Goal: Find specific page/section: Find specific page/section

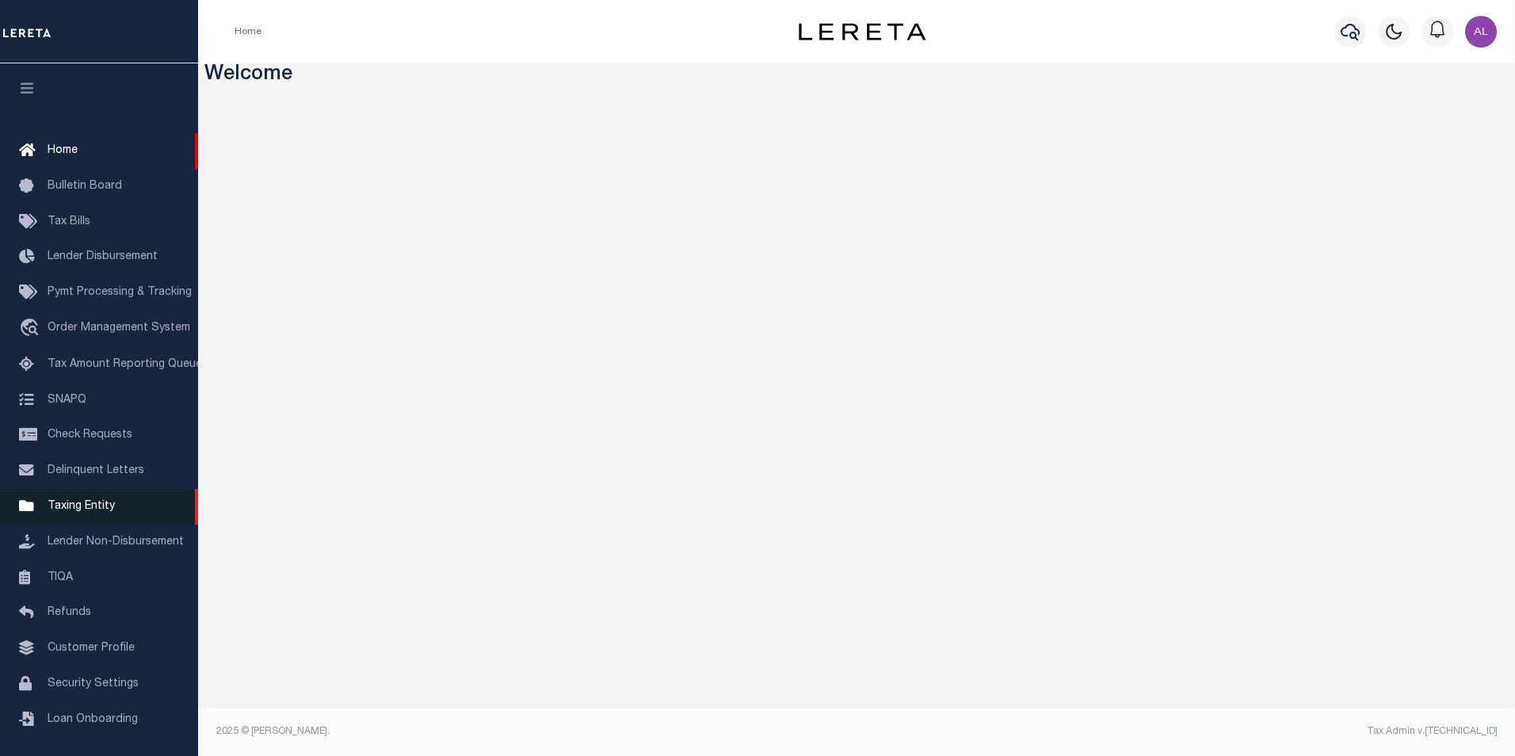
click at [104, 512] on span "Taxing Entity" at bounding box center [81, 506] width 67 height 11
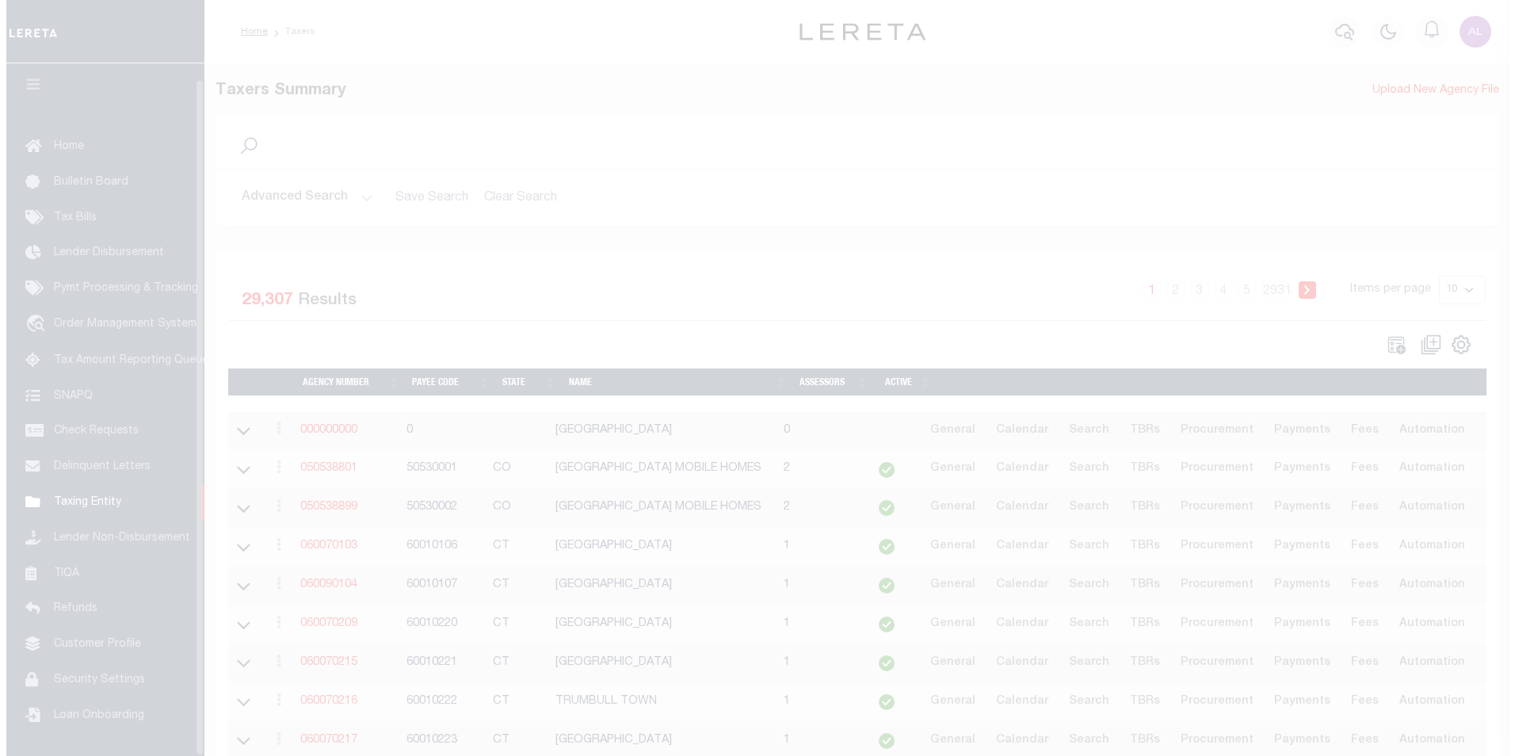
scroll to position [16, 0]
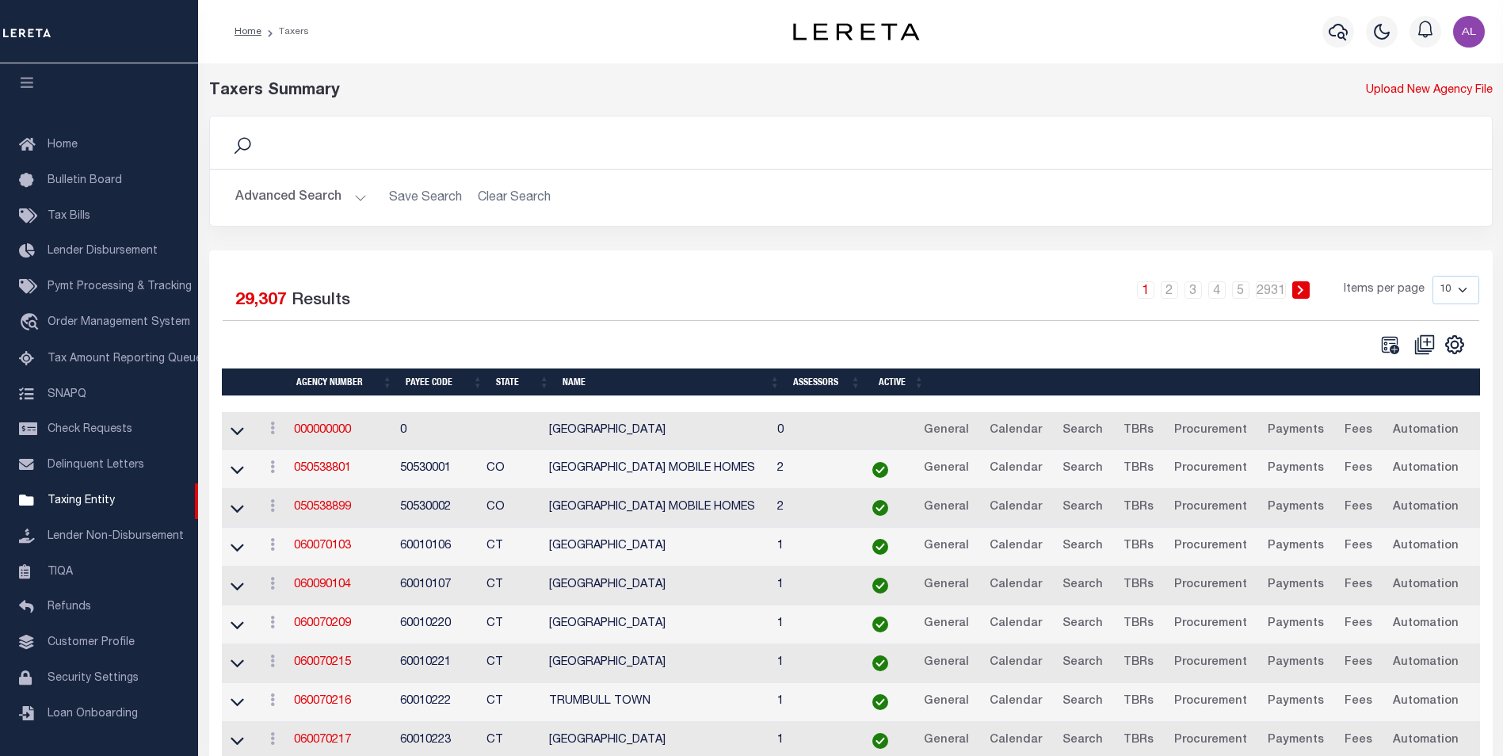
click at [360, 208] on button "Advanced Search" at bounding box center [301, 197] width 132 height 31
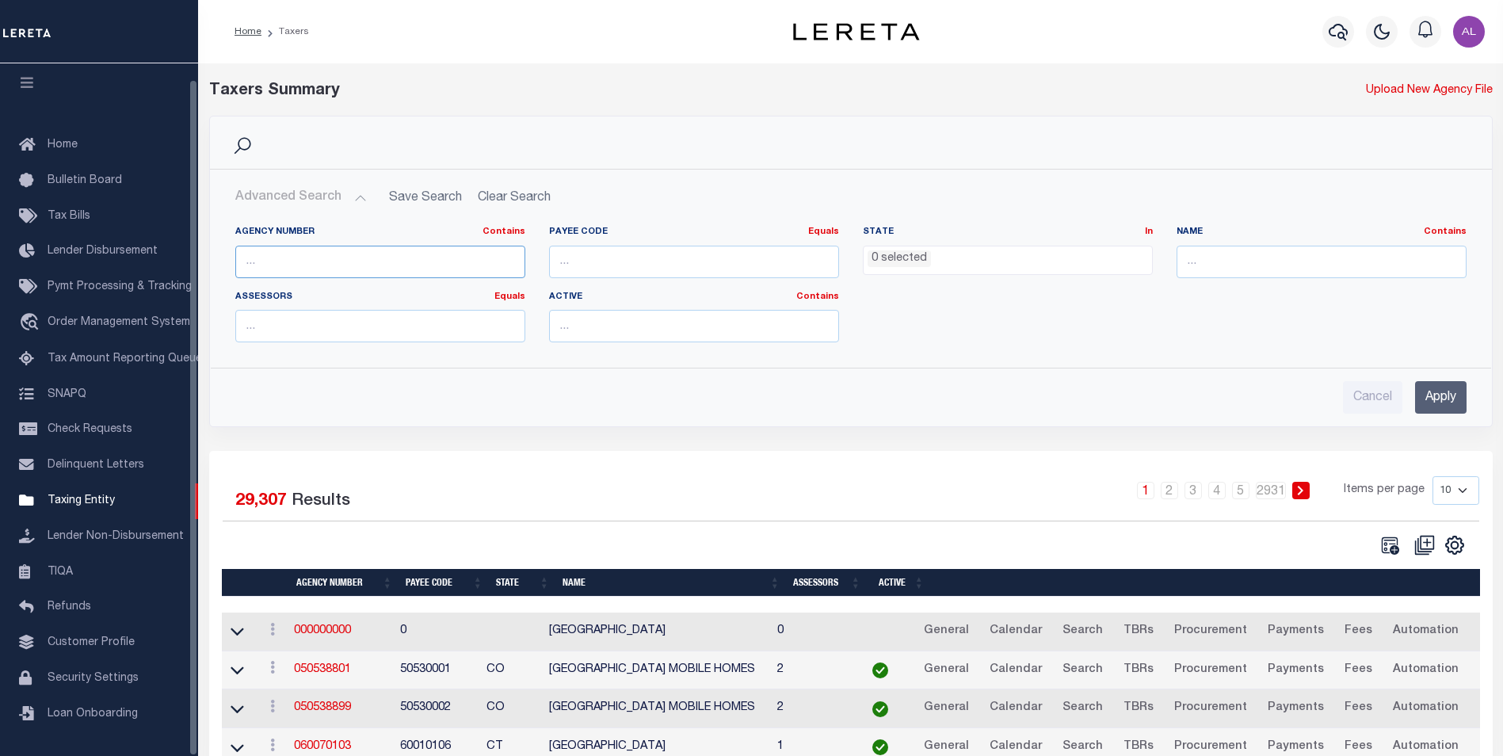
click at [272, 252] on input "text" at bounding box center [380, 262] width 290 height 32
paste input "060020233"
type input "060020233"
click at [1452, 397] on input "Apply" at bounding box center [1441, 397] width 52 height 32
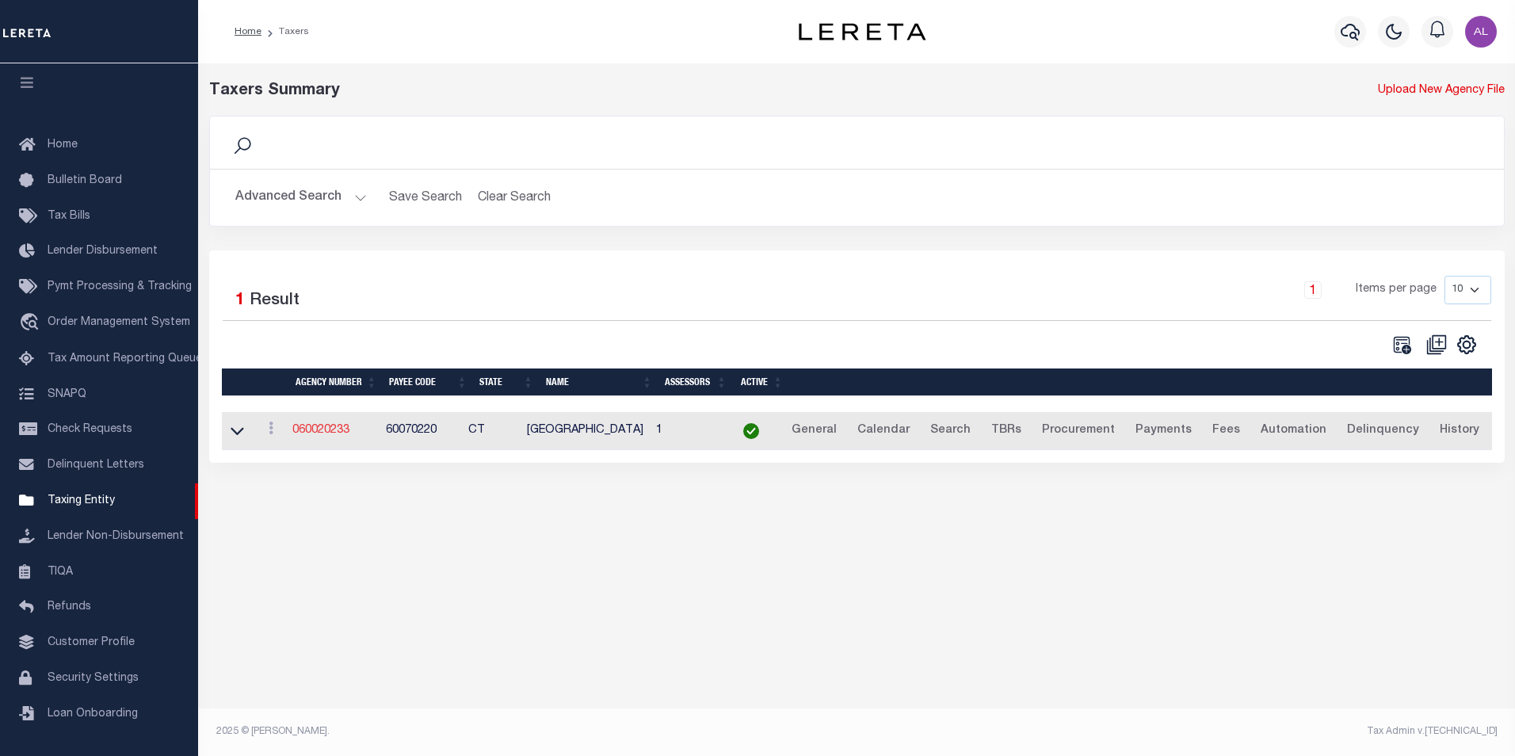
click at [334, 432] on link "060020233" at bounding box center [320, 430] width 57 height 11
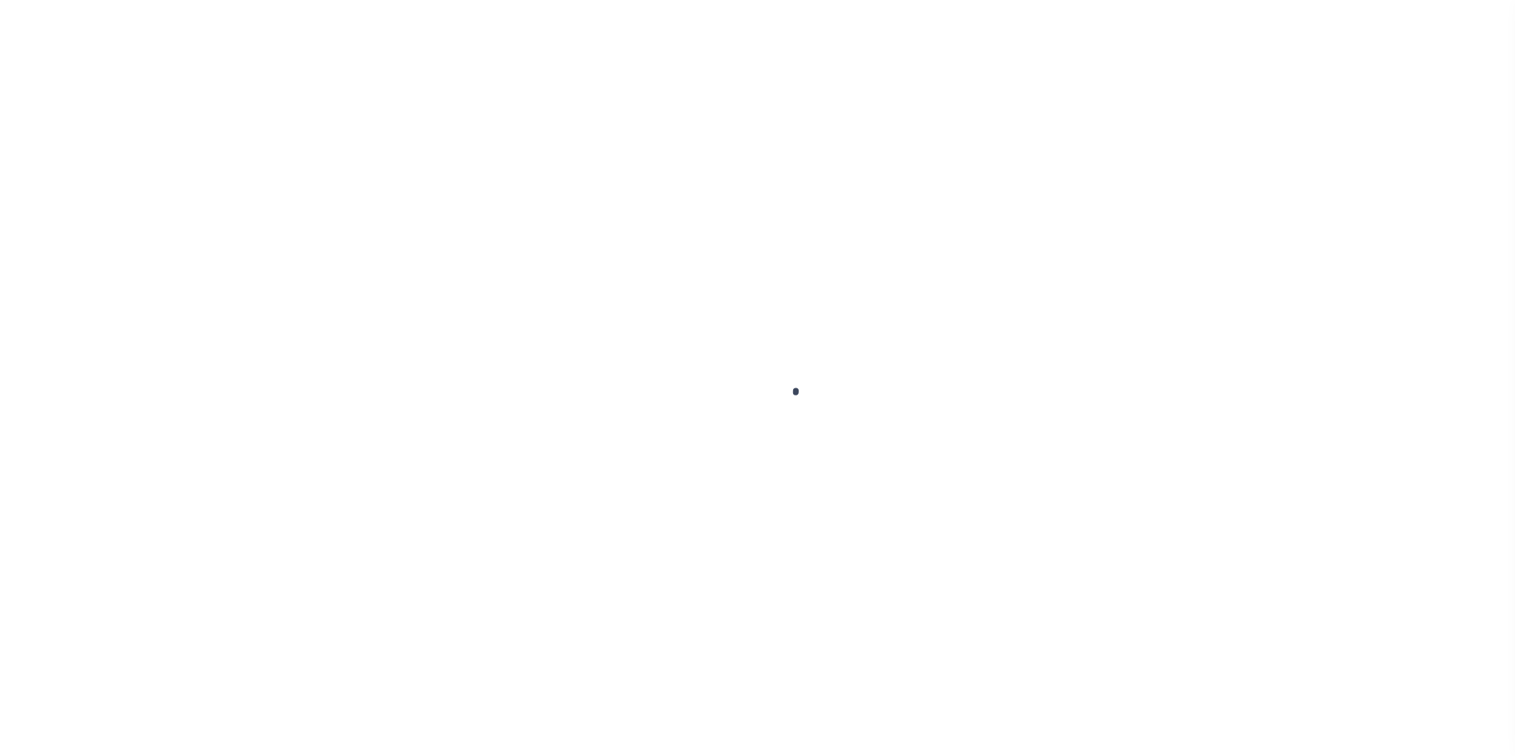
select select
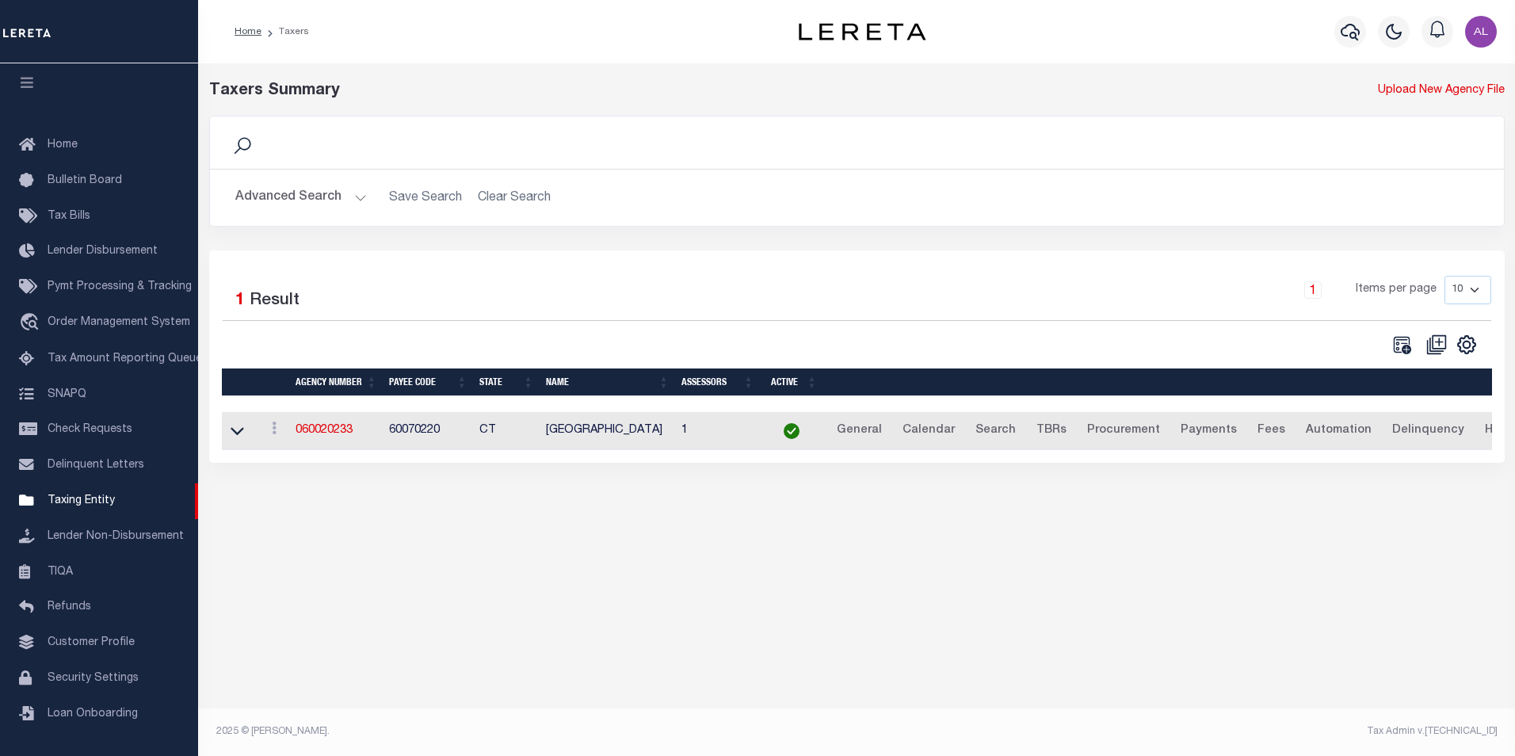
click at [361, 197] on button "Advanced Search" at bounding box center [301, 197] width 132 height 31
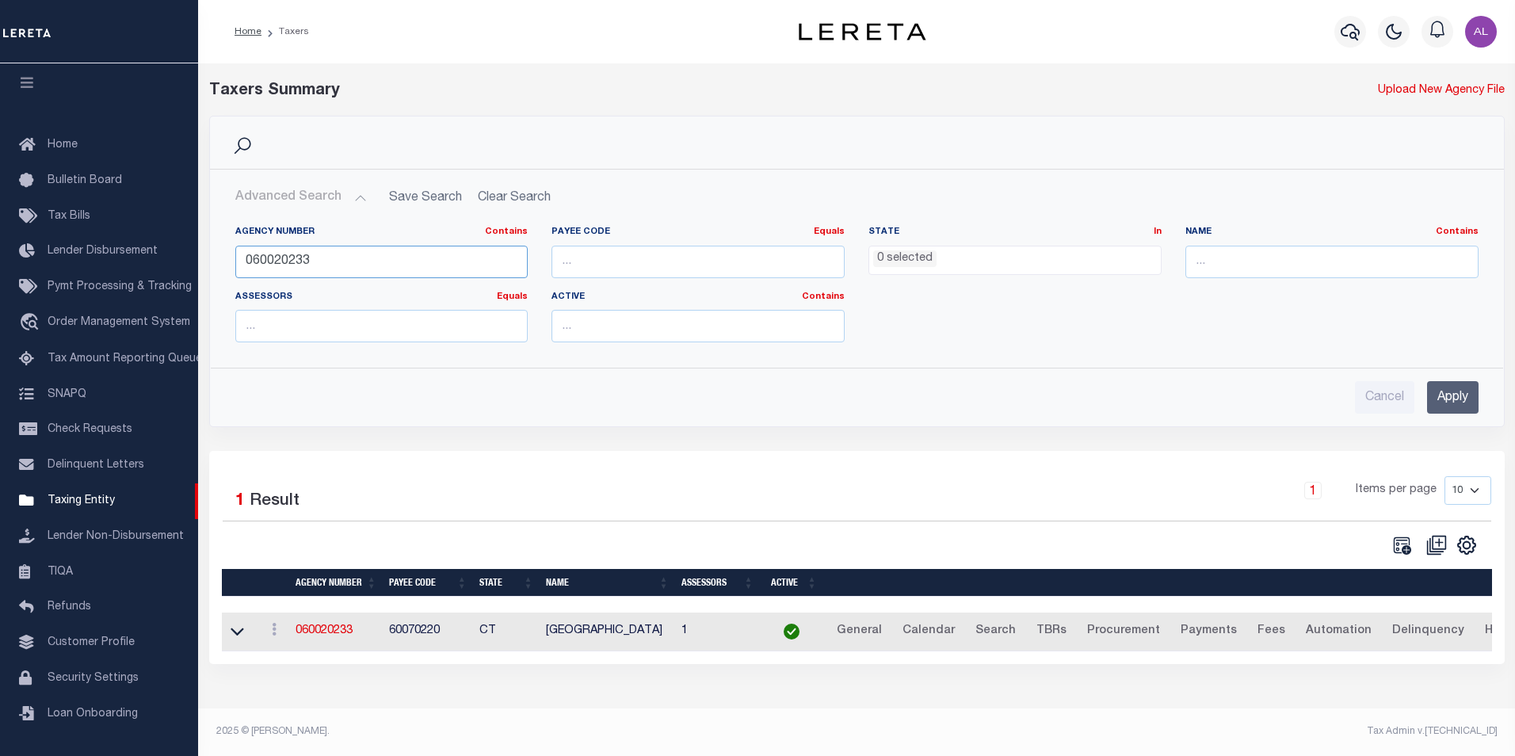
click at [317, 263] on input "060020233" at bounding box center [381, 262] width 293 height 32
paste input "60222"
type input "060060222"
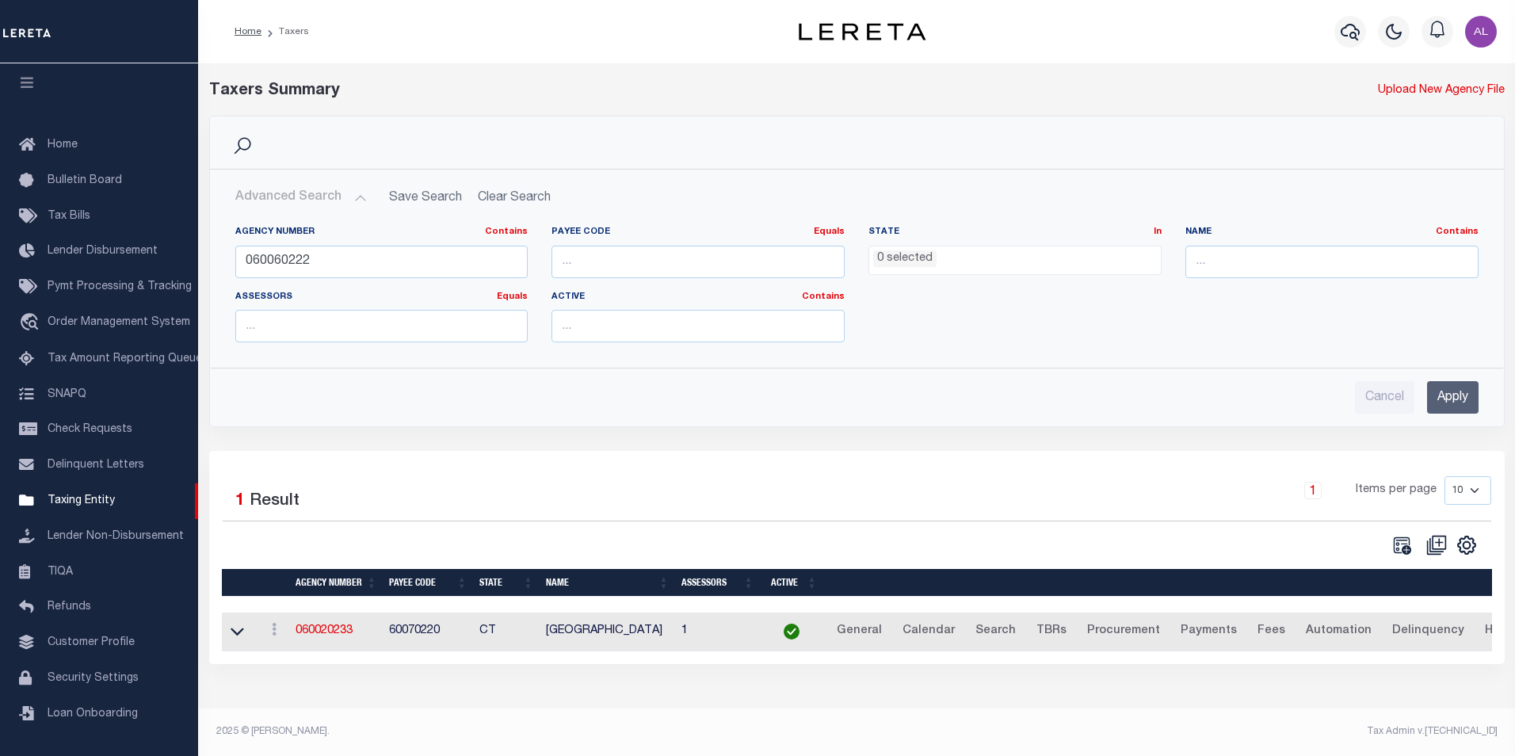
click at [1446, 410] on input "Apply" at bounding box center [1453, 397] width 52 height 32
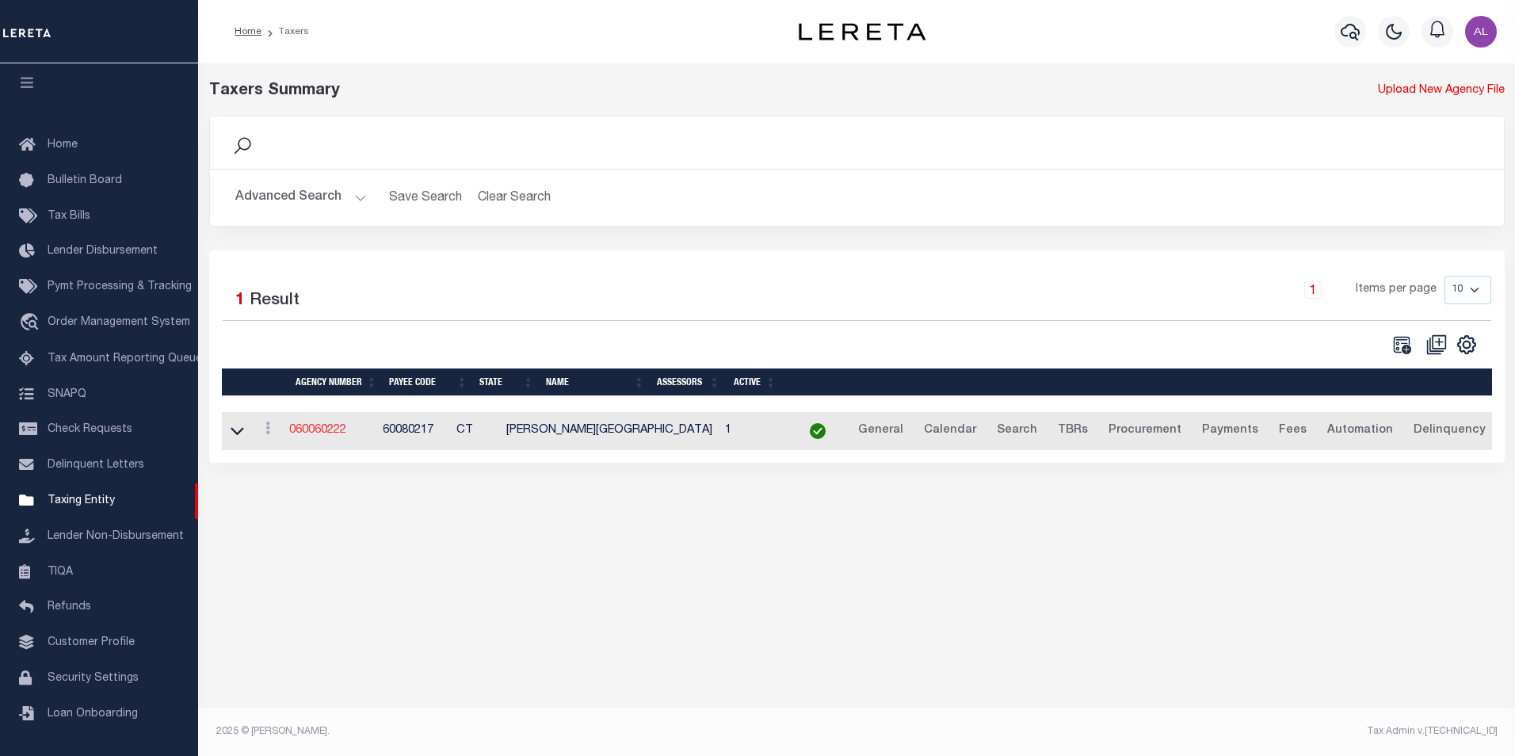
click at [341, 433] on link "060060222" at bounding box center [317, 430] width 57 height 11
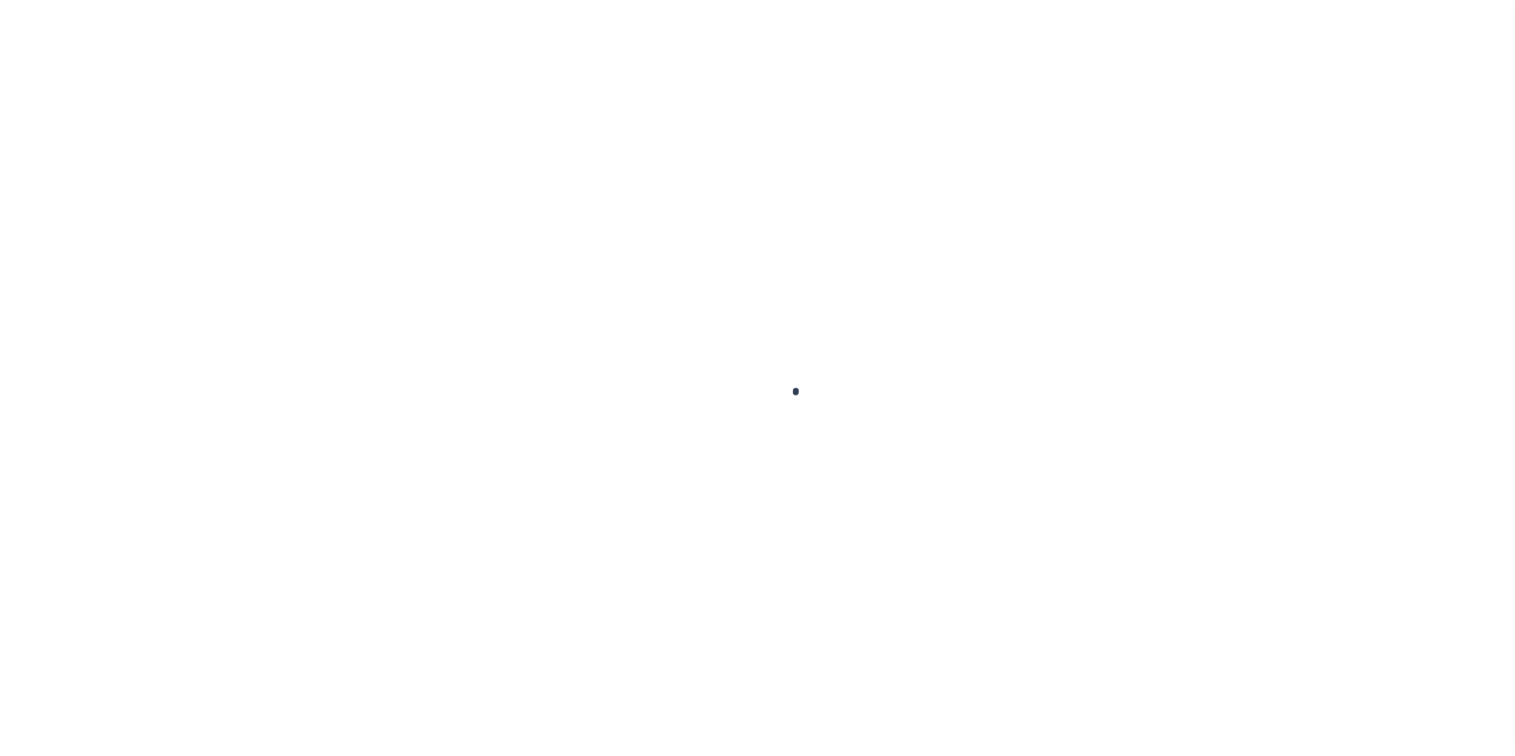
select select
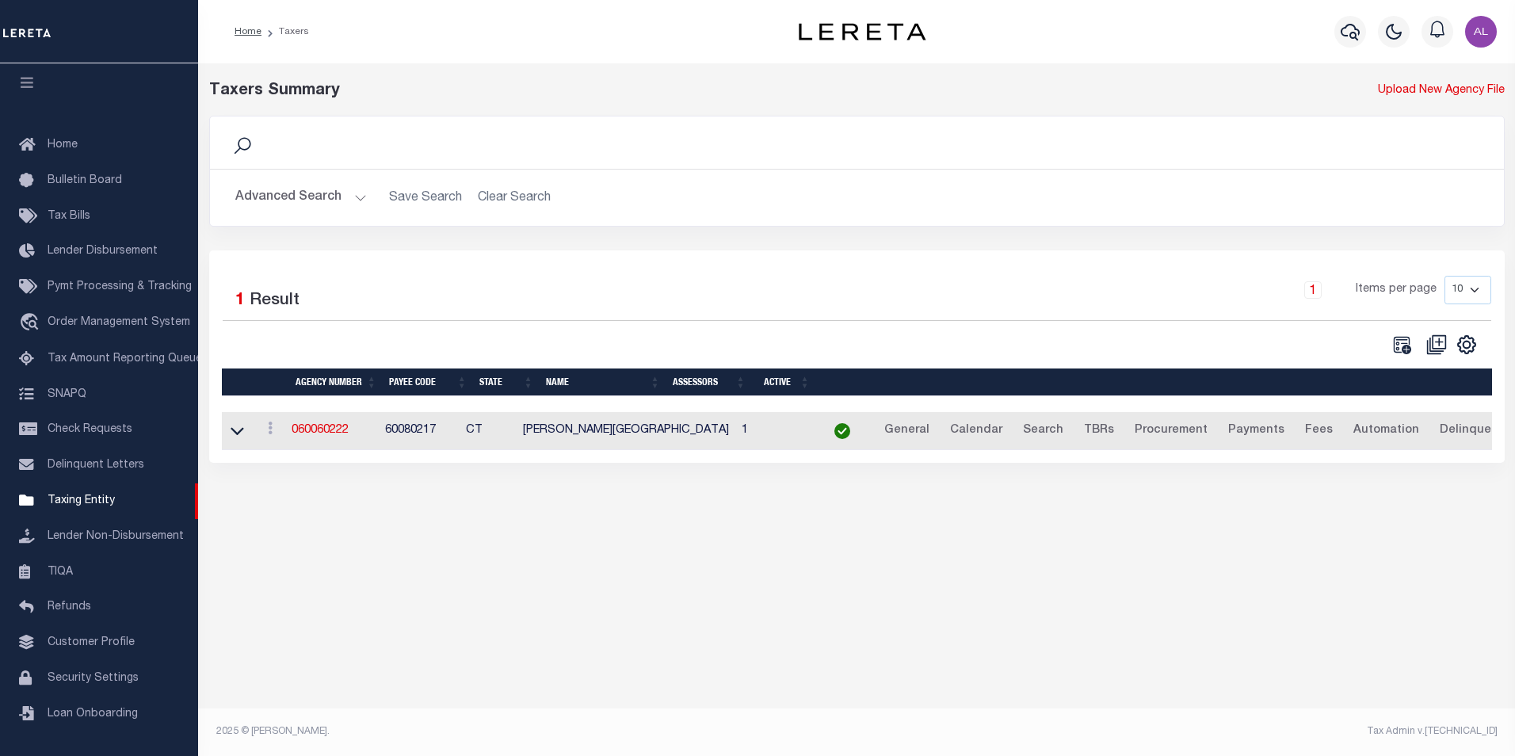
click at [355, 197] on button "Advanced Search" at bounding box center [301, 197] width 132 height 31
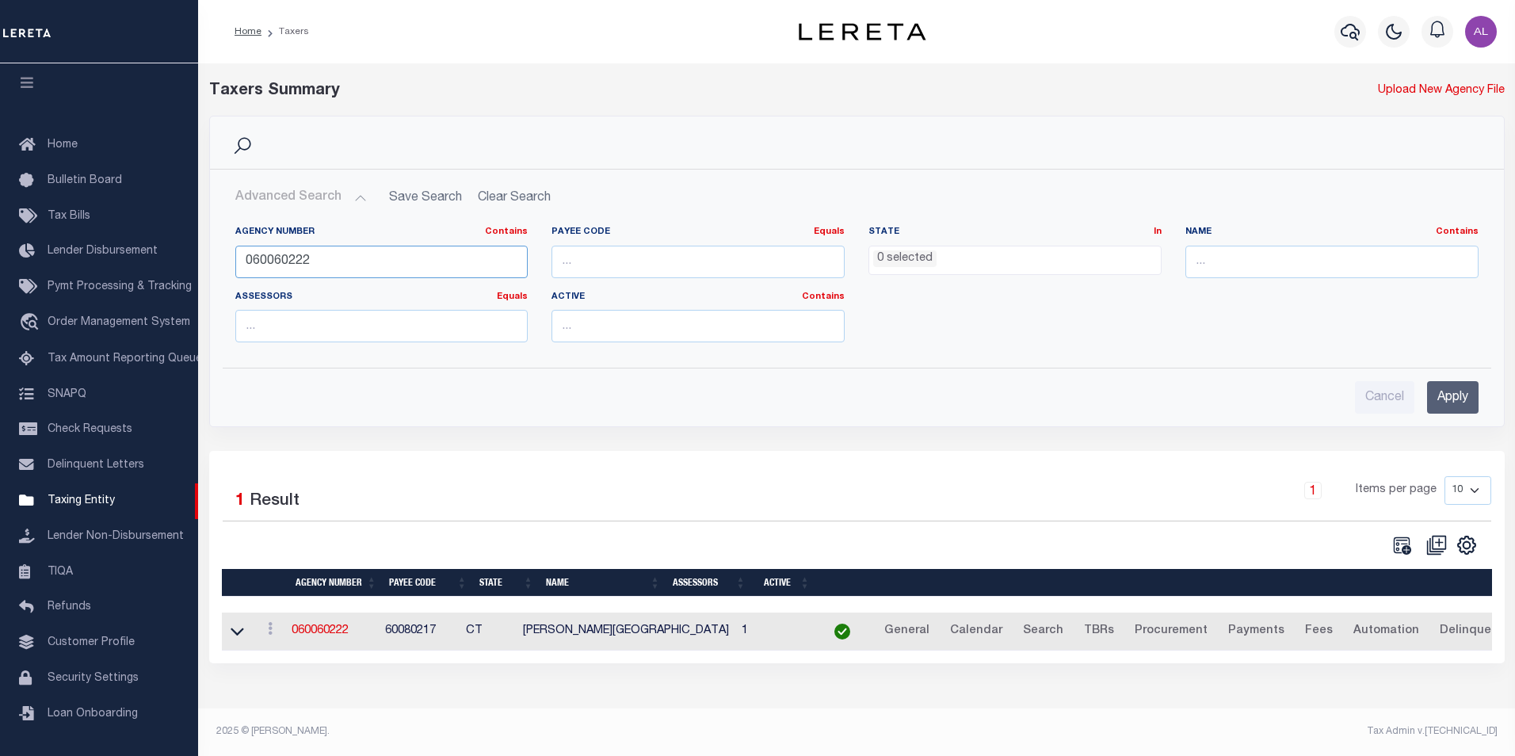
click at [319, 262] on input "060060222" at bounding box center [381, 262] width 293 height 32
paste input "70103"
type input "060070103"
click at [1456, 400] on input "Apply" at bounding box center [1453, 397] width 52 height 32
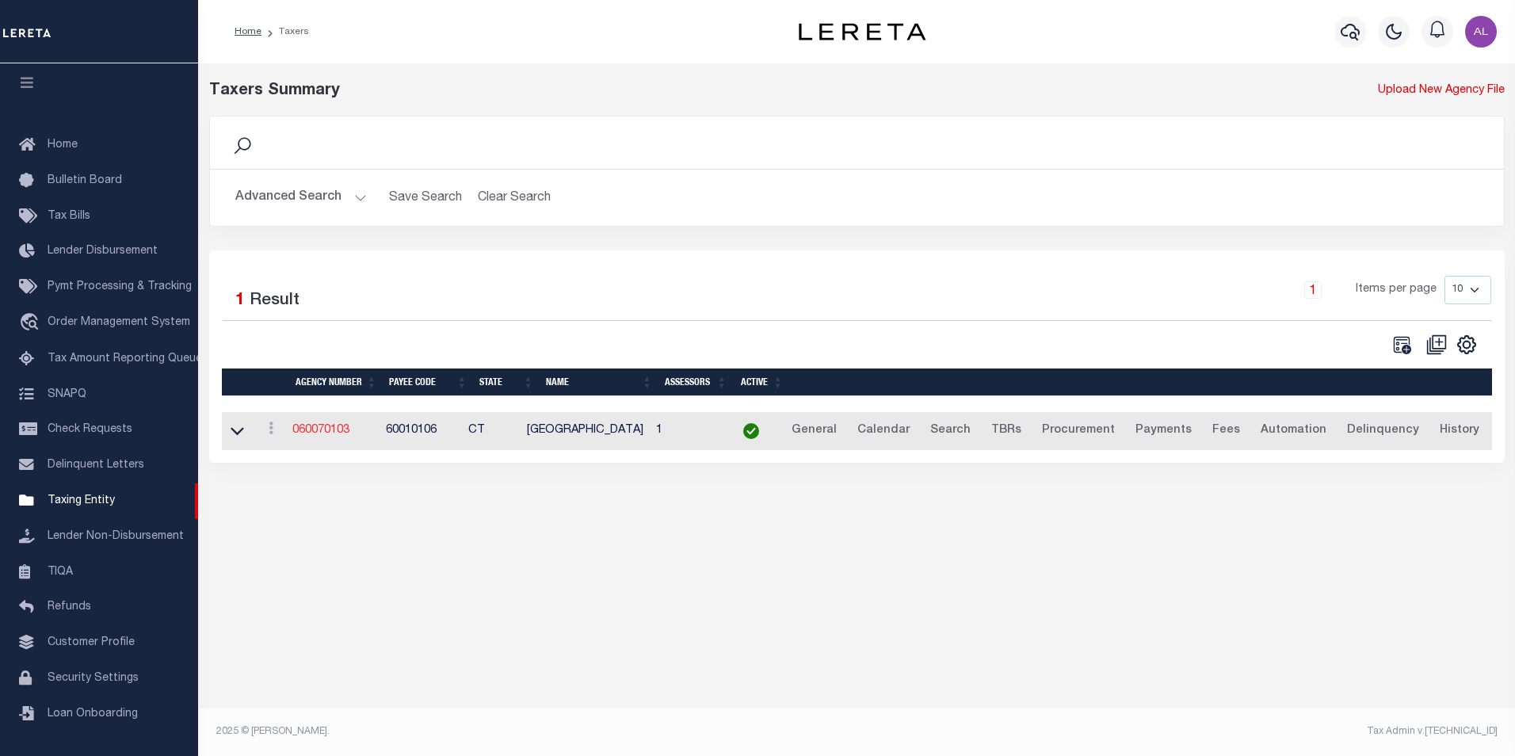
click at [318, 433] on link "060070103" at bounding box center [320, 430] width 57 height 11
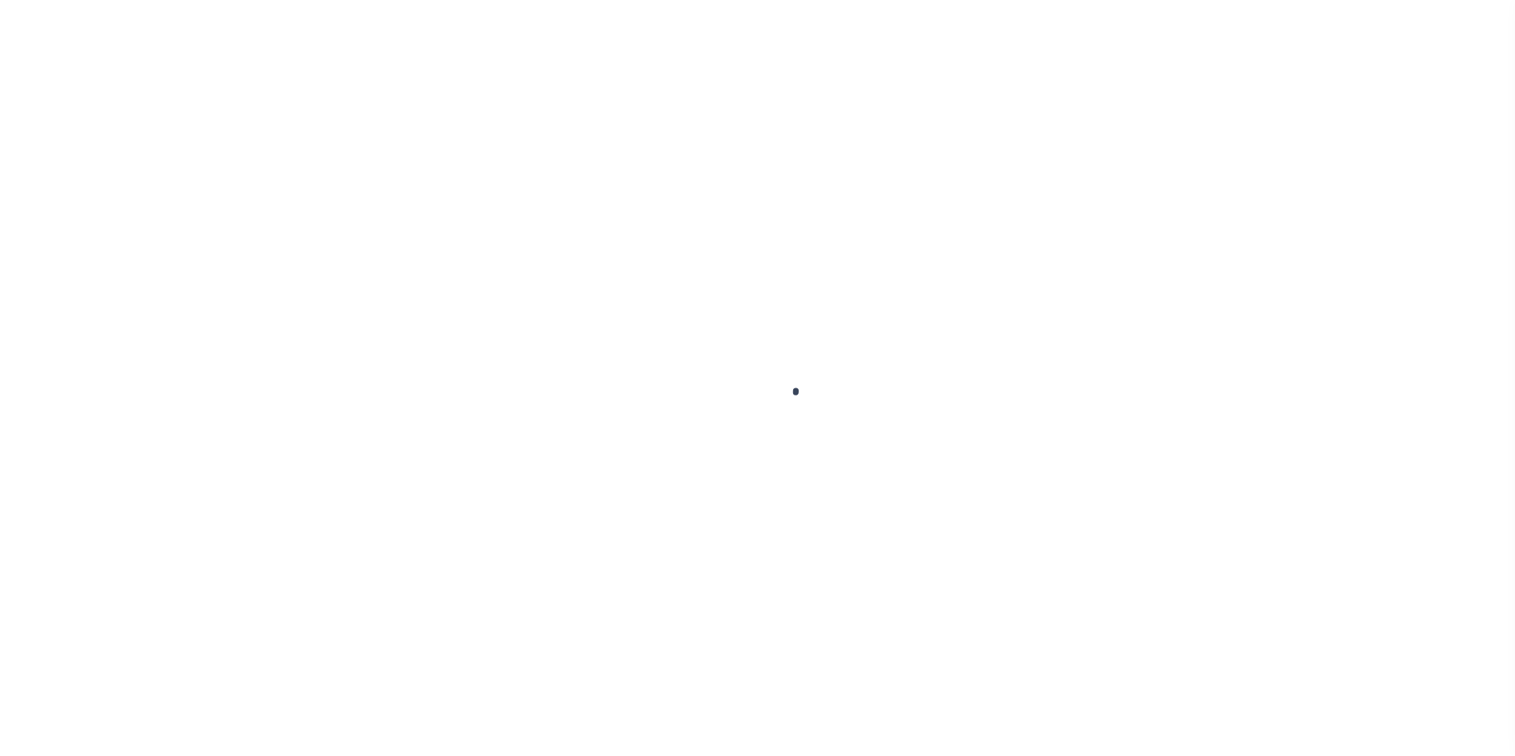
select select
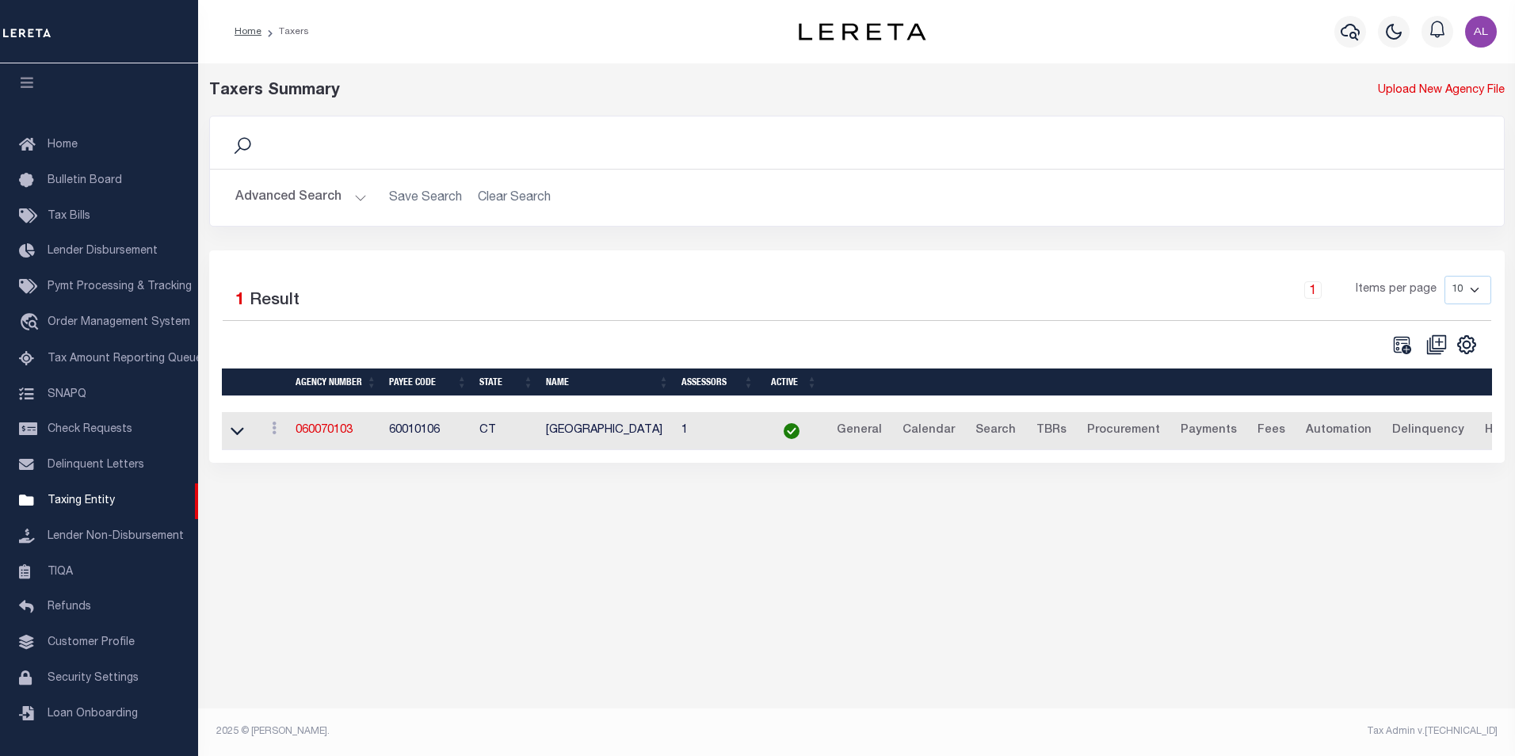
click at [357, 198] on button "Advanced Search" at bounding box center [301, 197] width 132 height 31
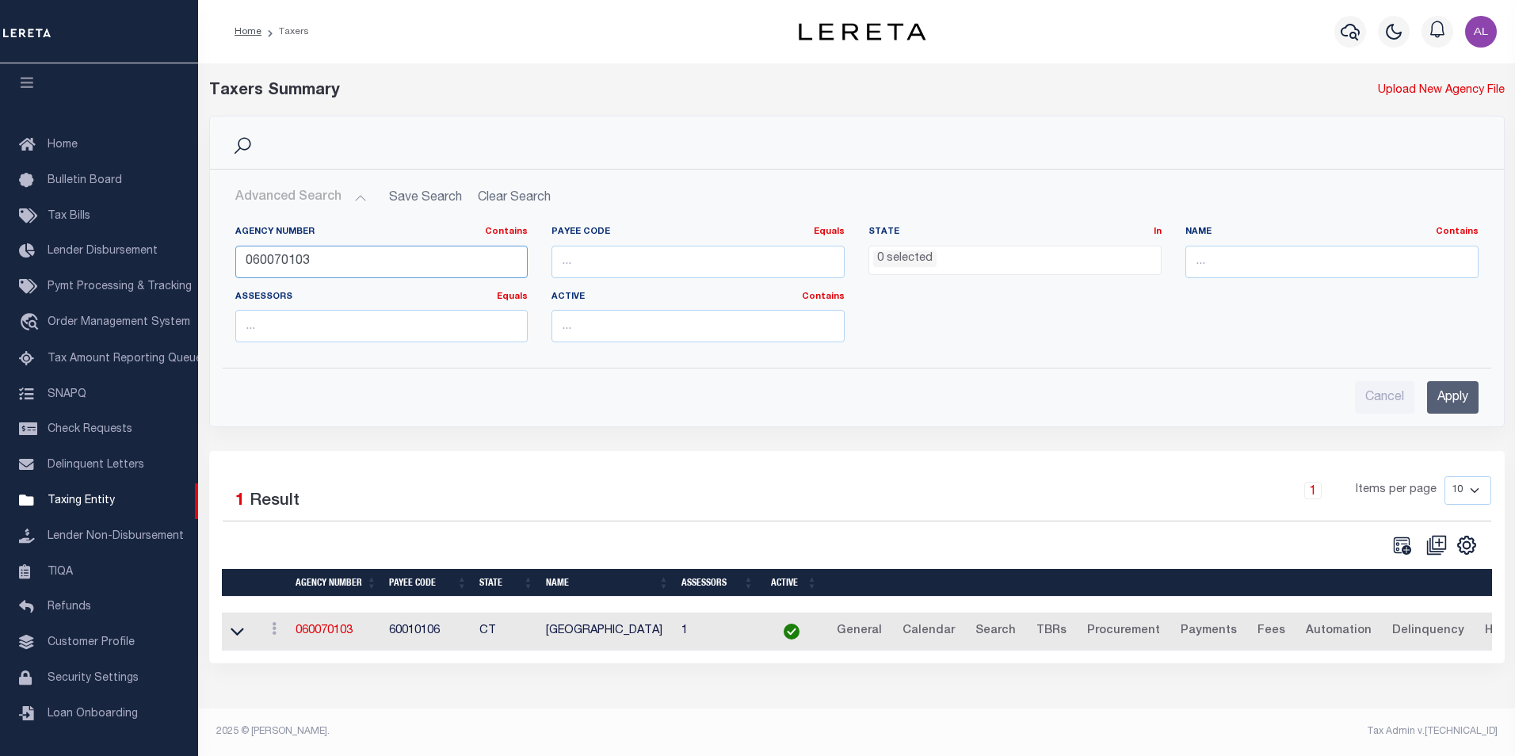
click at [321, 261] on input "060070103" at bounding box center [381, 262] width 293 height 32
paste input "209"
type input "060070209"
click at [1470, 402] on input "Apply" at bounding box center [1453, 397] width 52 height 32
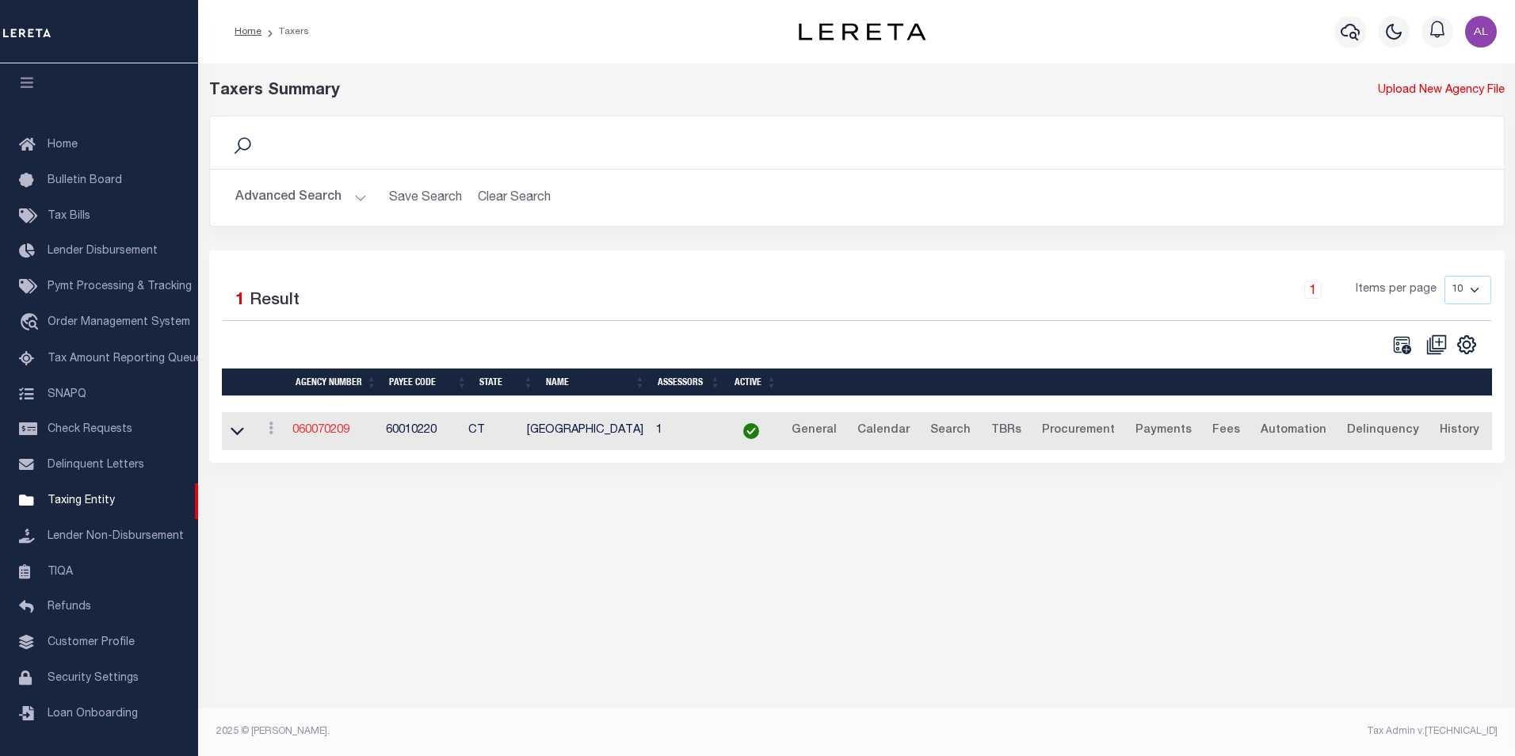
click at [323, 429] on link "060070209" at bounding box center [320, 430] width 57 height 11
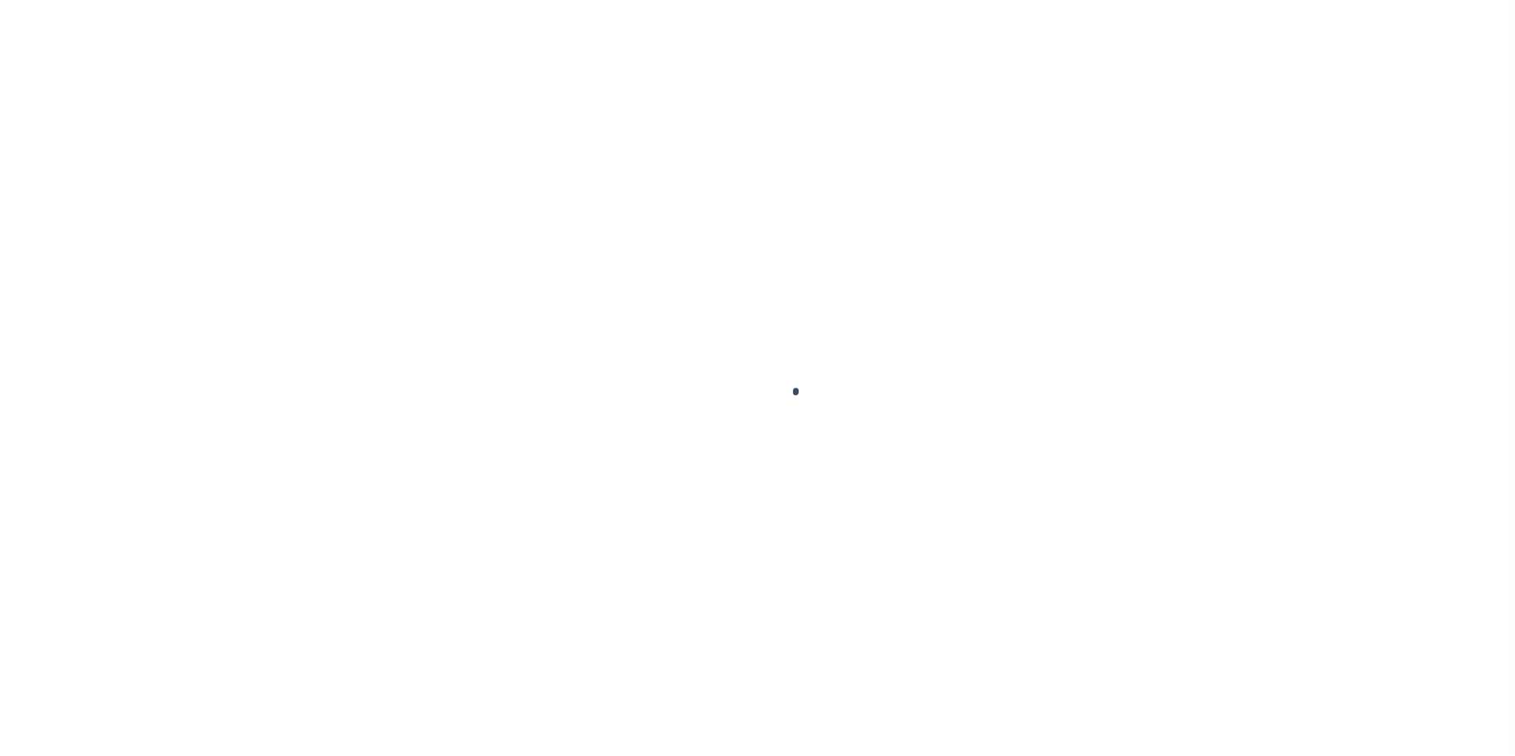
select select
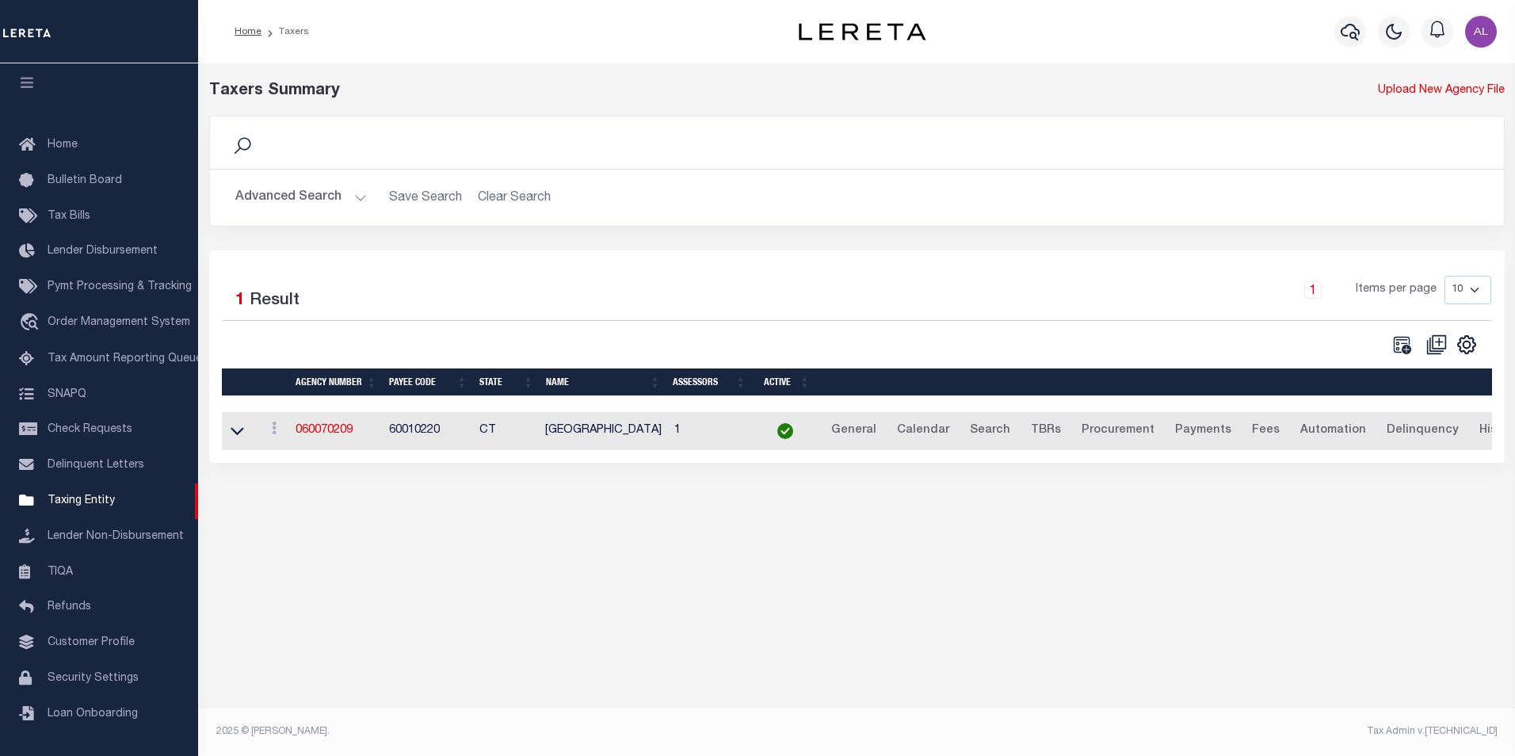
click at [361, 192] on button "Advanced Search" at bounding box center [301, 197] width 132 height 31
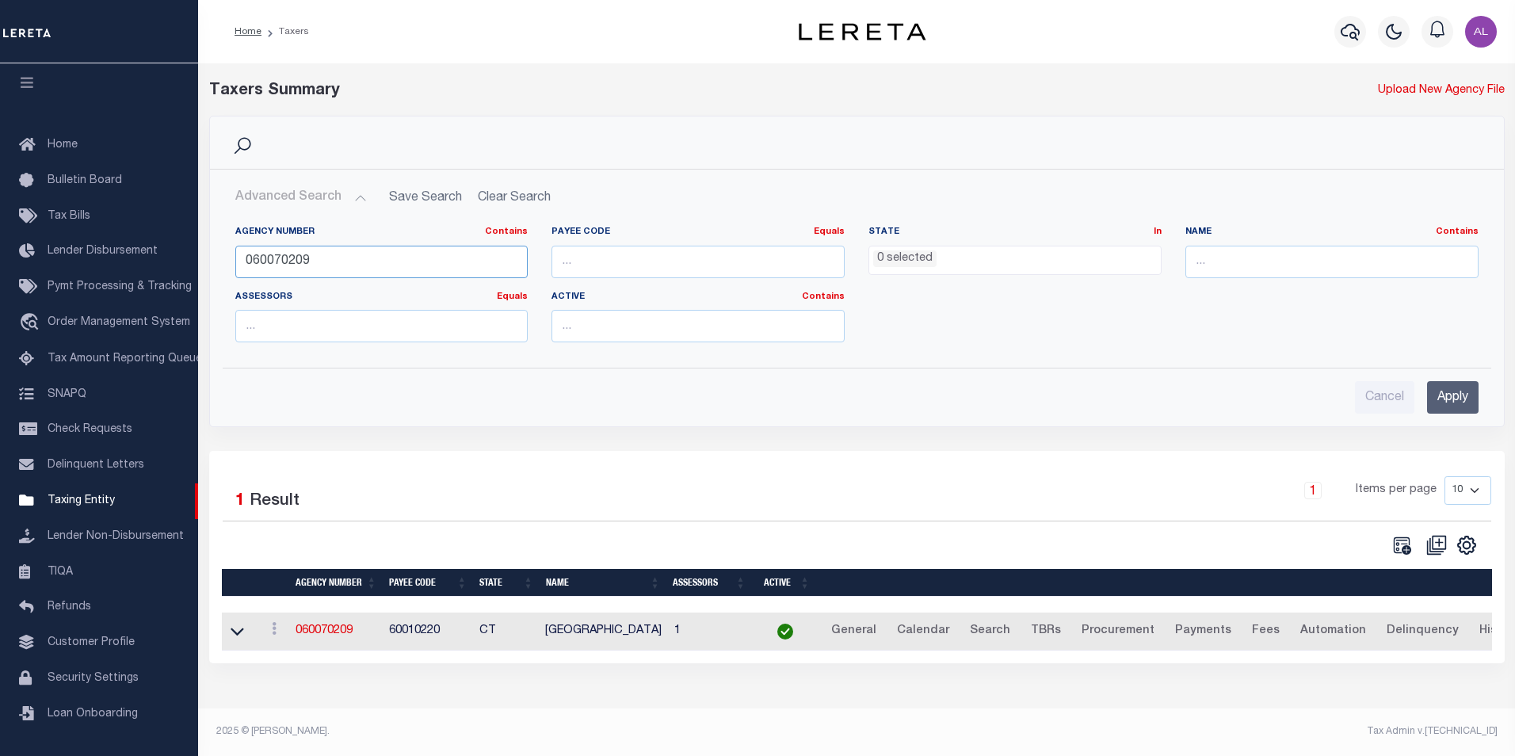
click at [311, 256] on input "060070209" at bounding box center [381, 262] width 293 height 32
paste input "15"
type input "060070215"
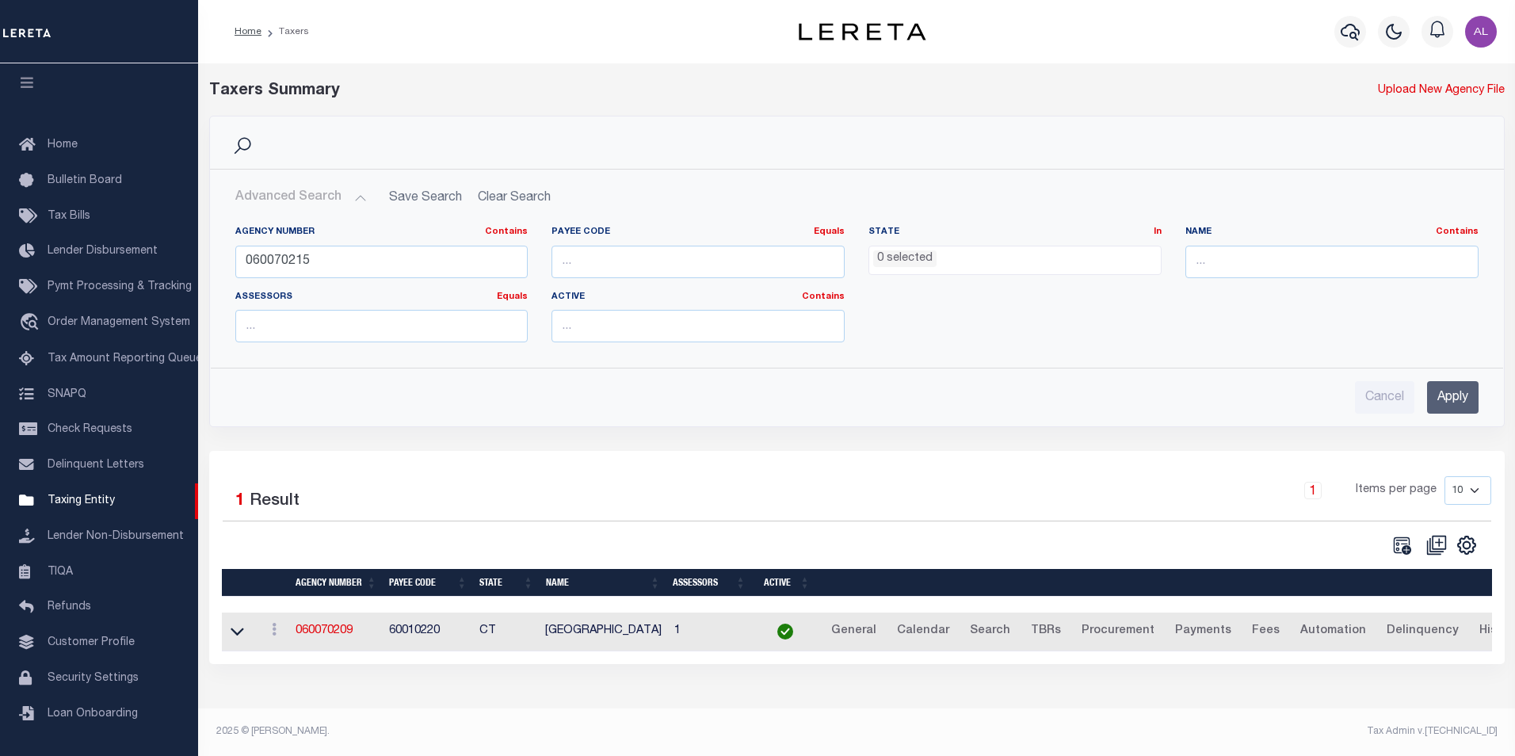
click at [1433, 397] on input "Apply" at bounding box center [1453, 397] width 52 height 32
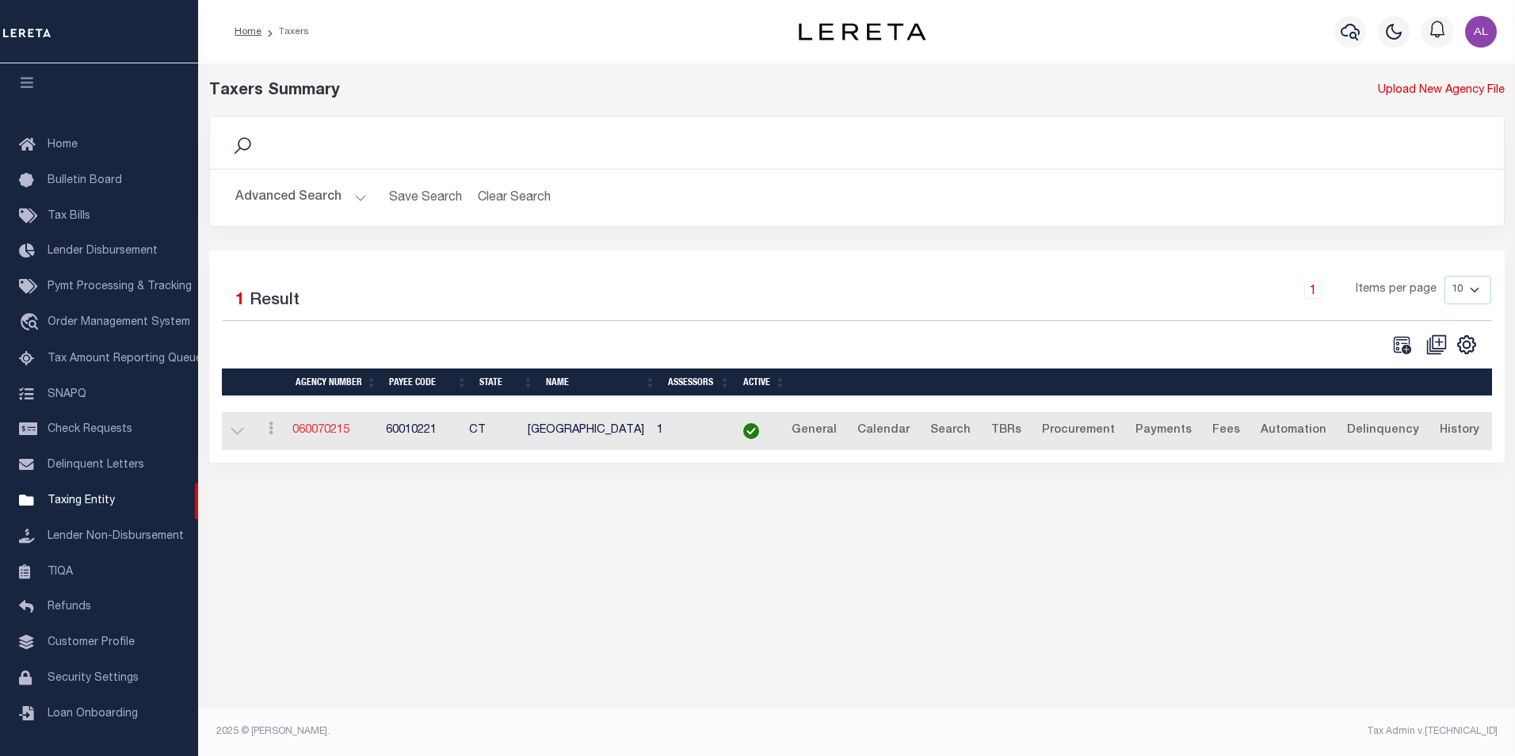
click at [330, 434] on link "060070215" at bounding box center [320, 430] width 57 height 11
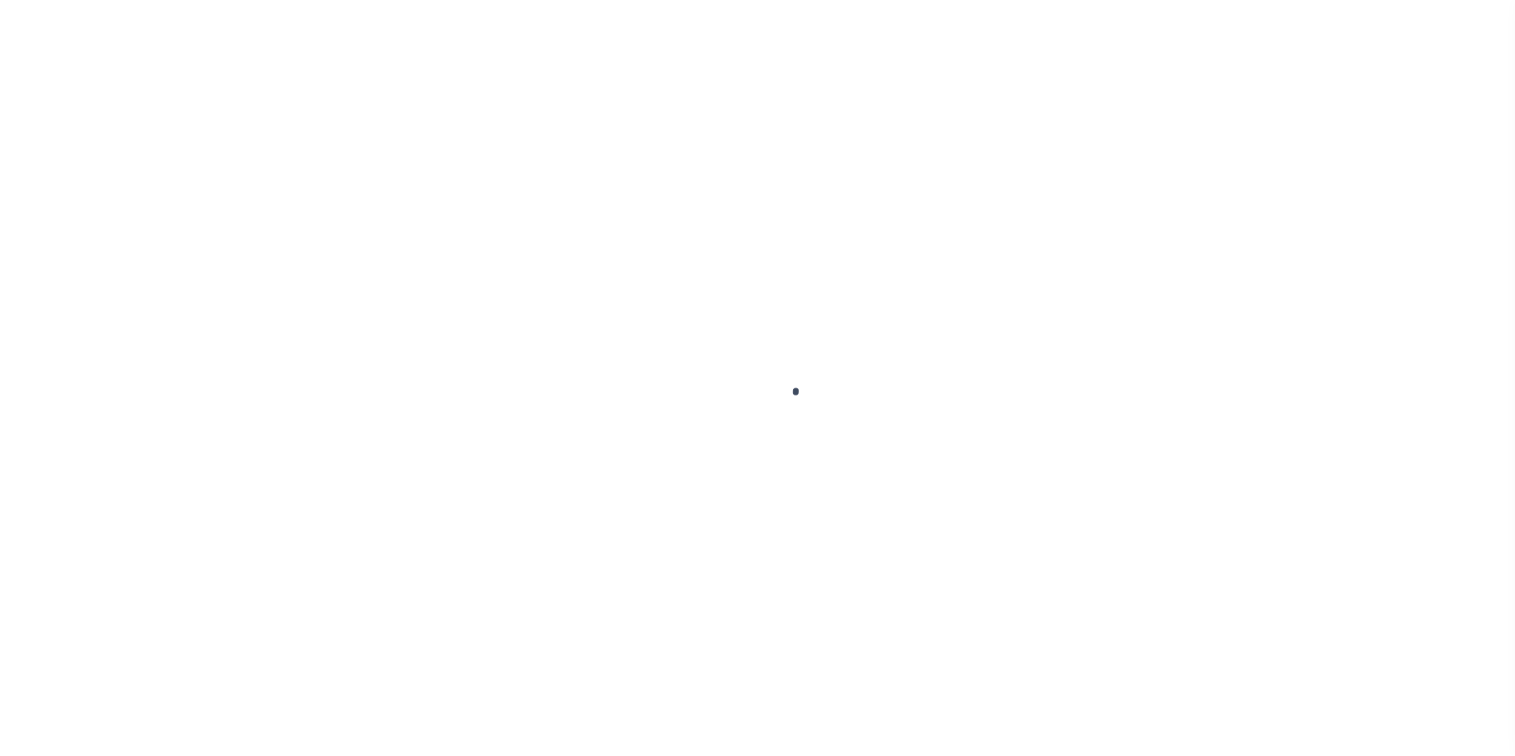
select select
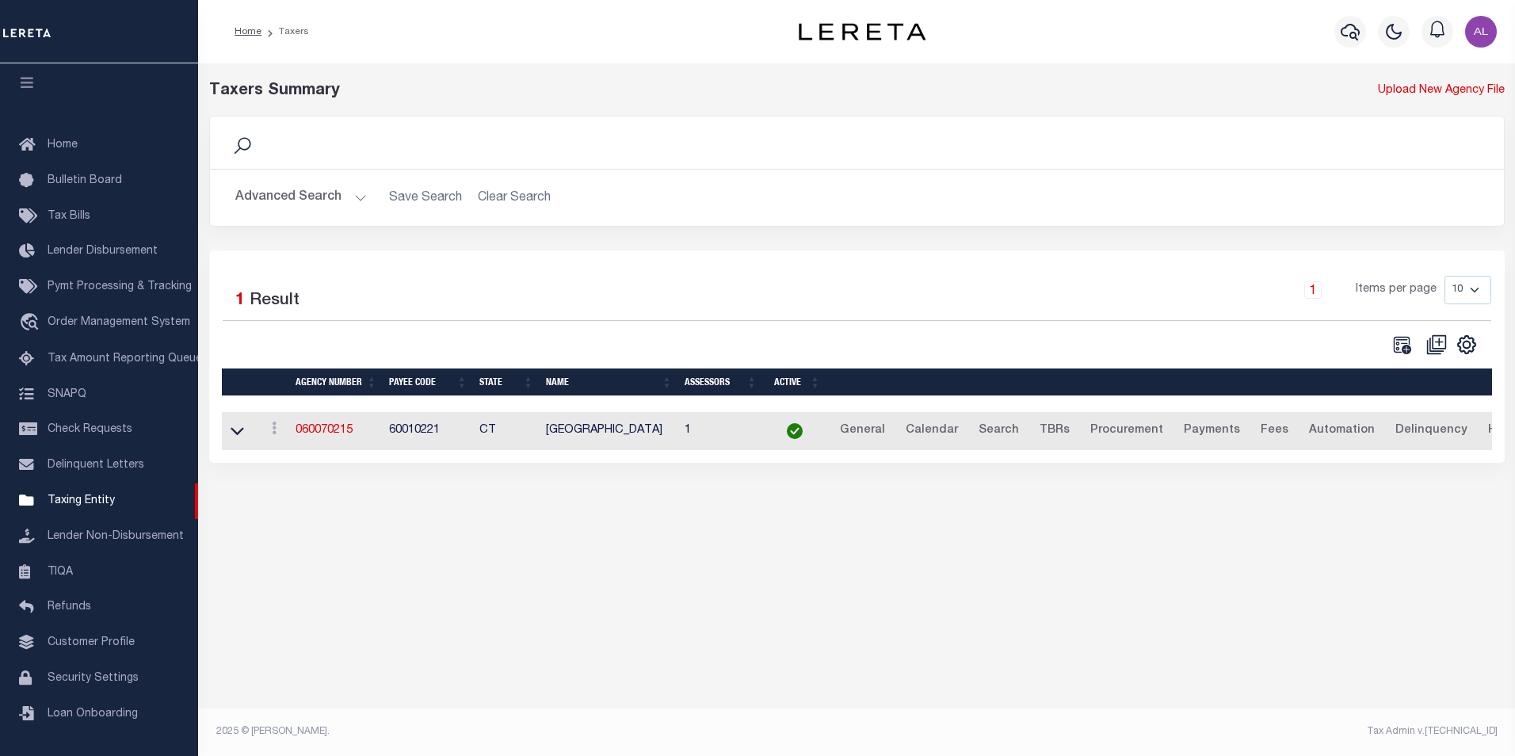
click at [350, 199] on button "Advanced Search" at bounding box center [301, 197] width 132 height 31
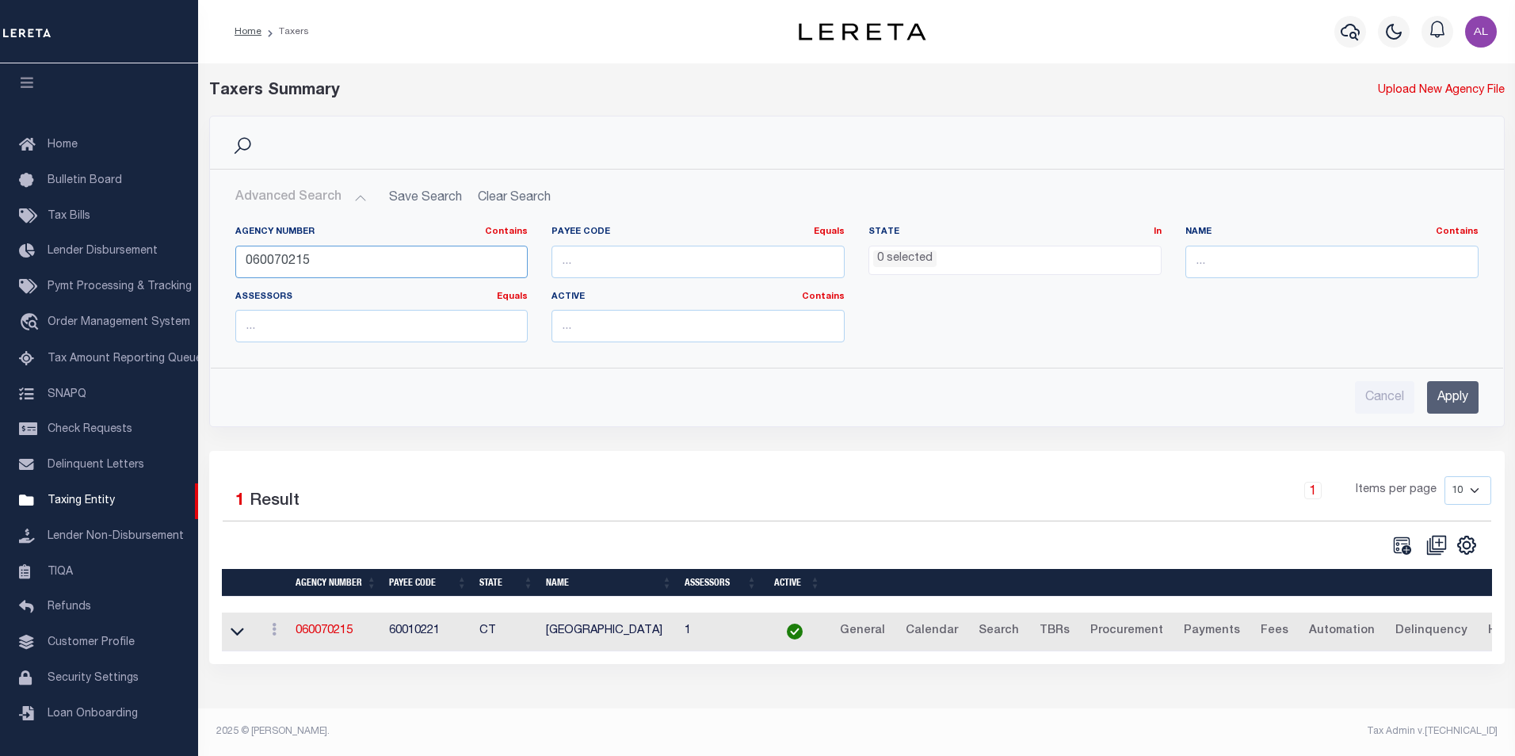
click at [303, 268] on input "060070215" at bounding box center [381, 262] width 293 height 32
paste input "7"
type input "060070217"
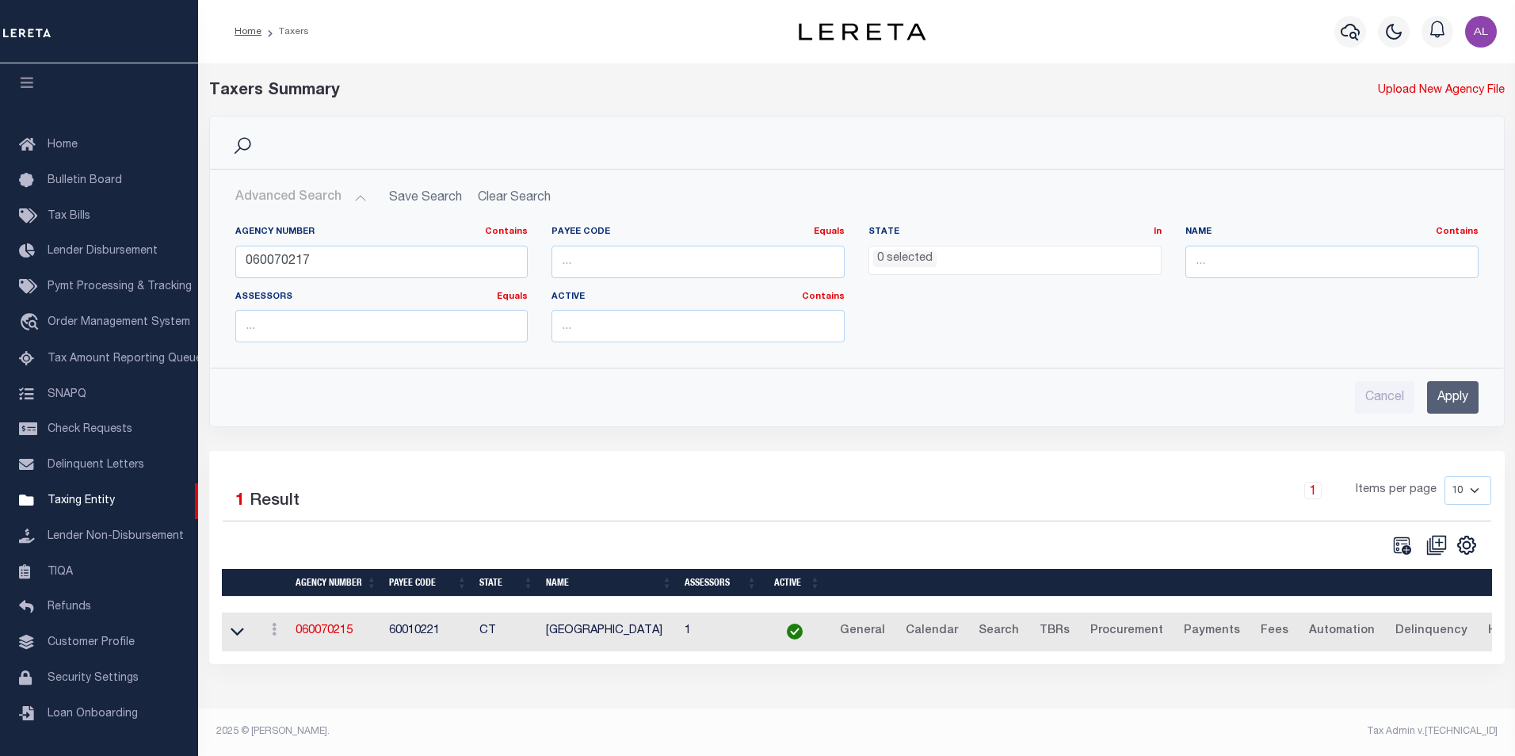
click at [1454, 398] on input "Apply" at bounding box center [1453, 397] width 52 height 32
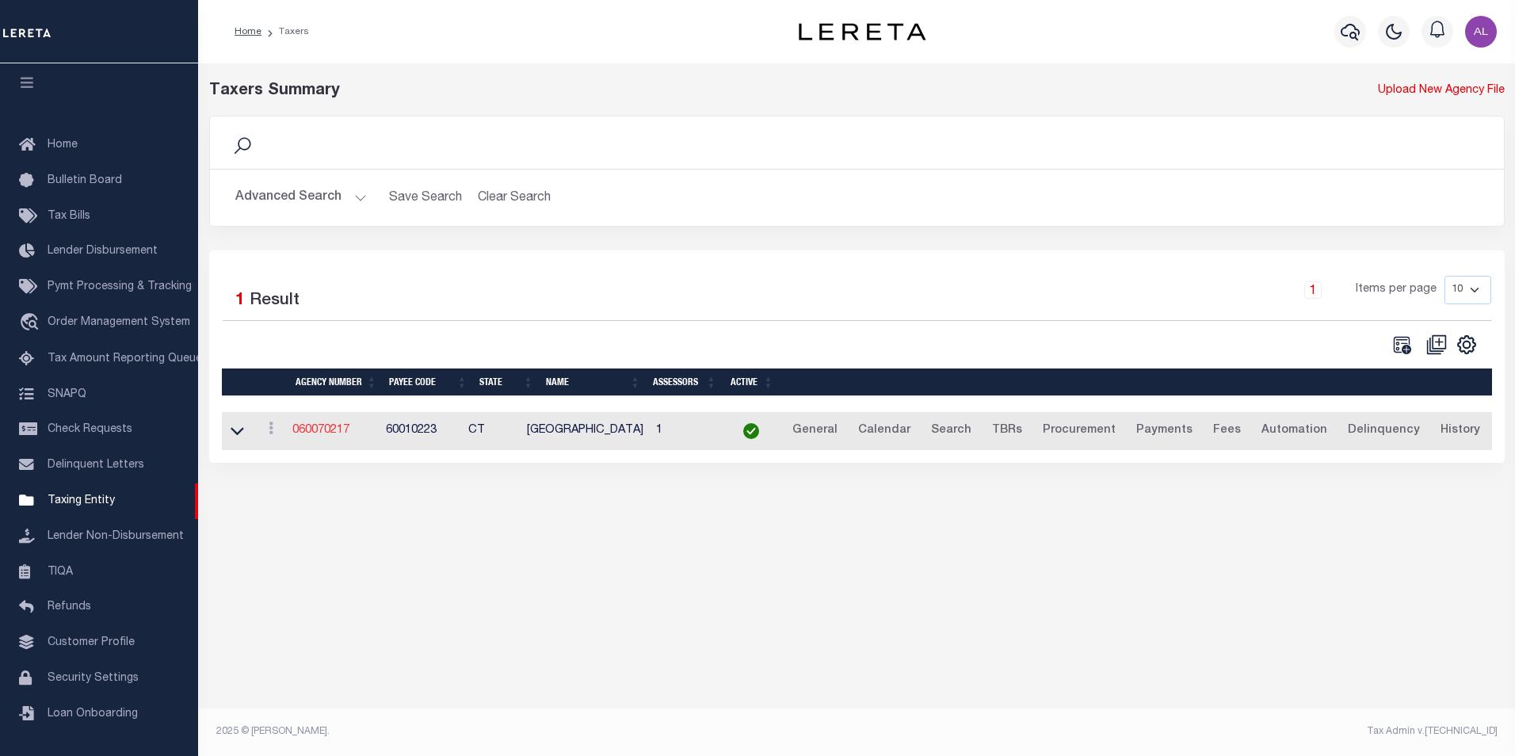
click at [335, 427] on link "060070217" at bounding box center [320, 430] width 57 height 11
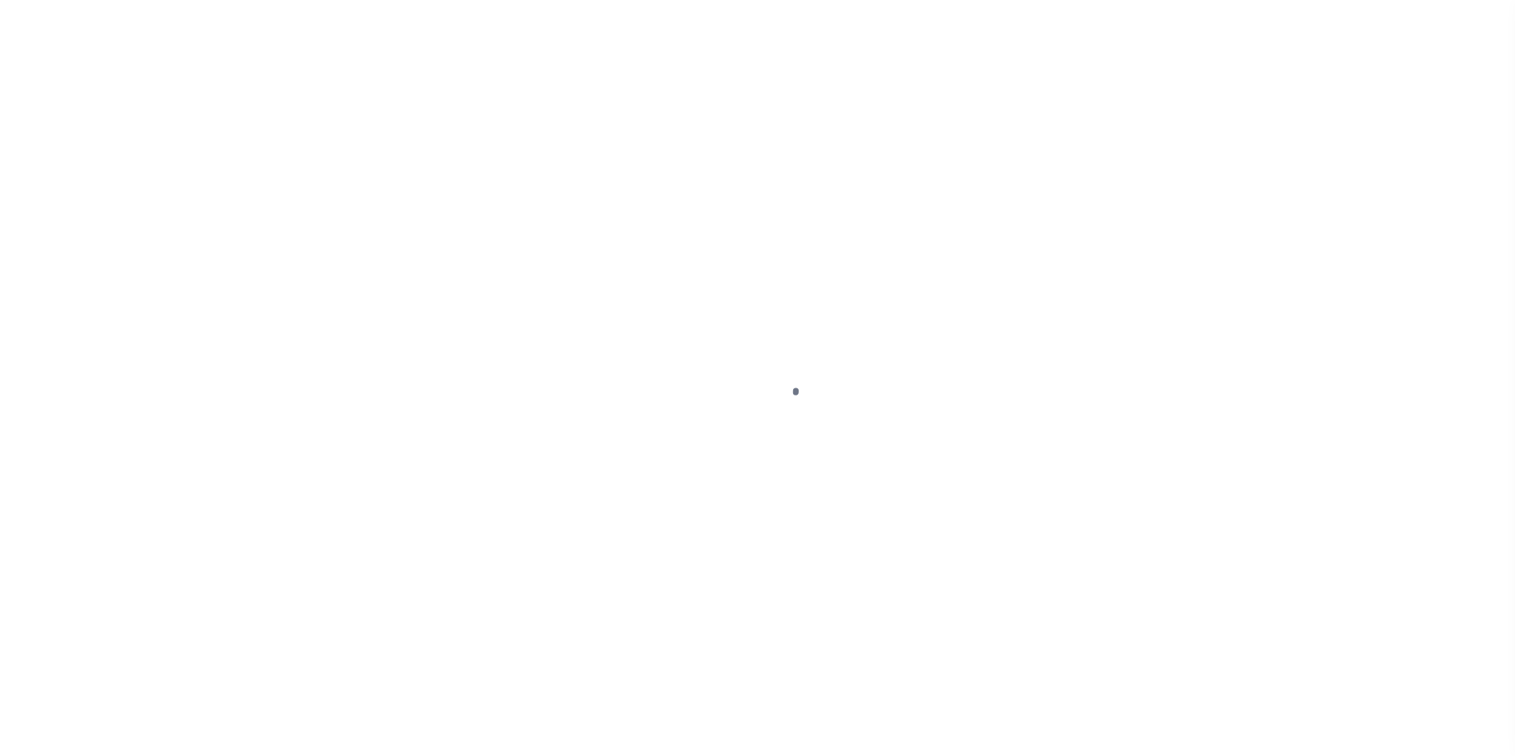
select select
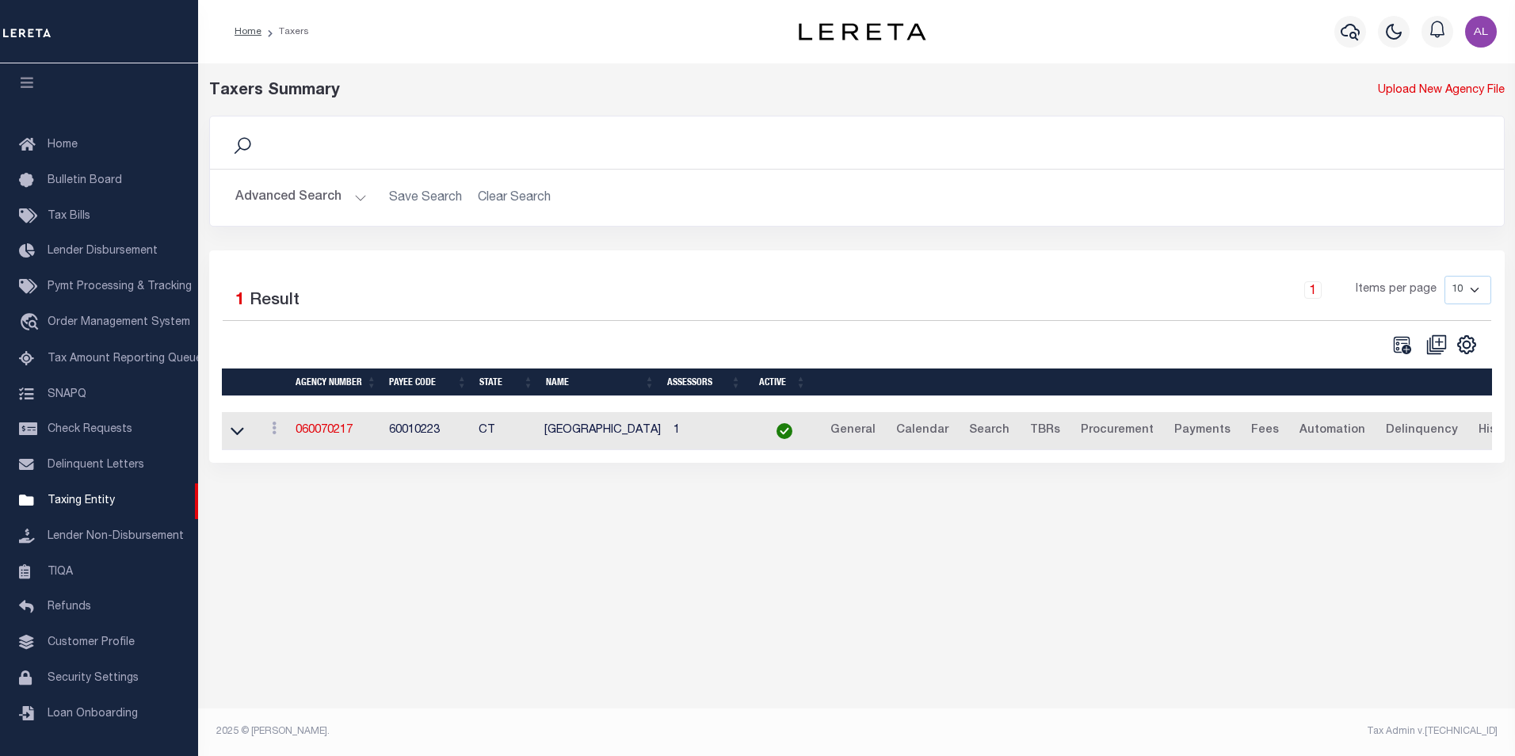
click at [359, 200] on button "Advanced Search" at bounding box center [301, 197] width 132 height 31
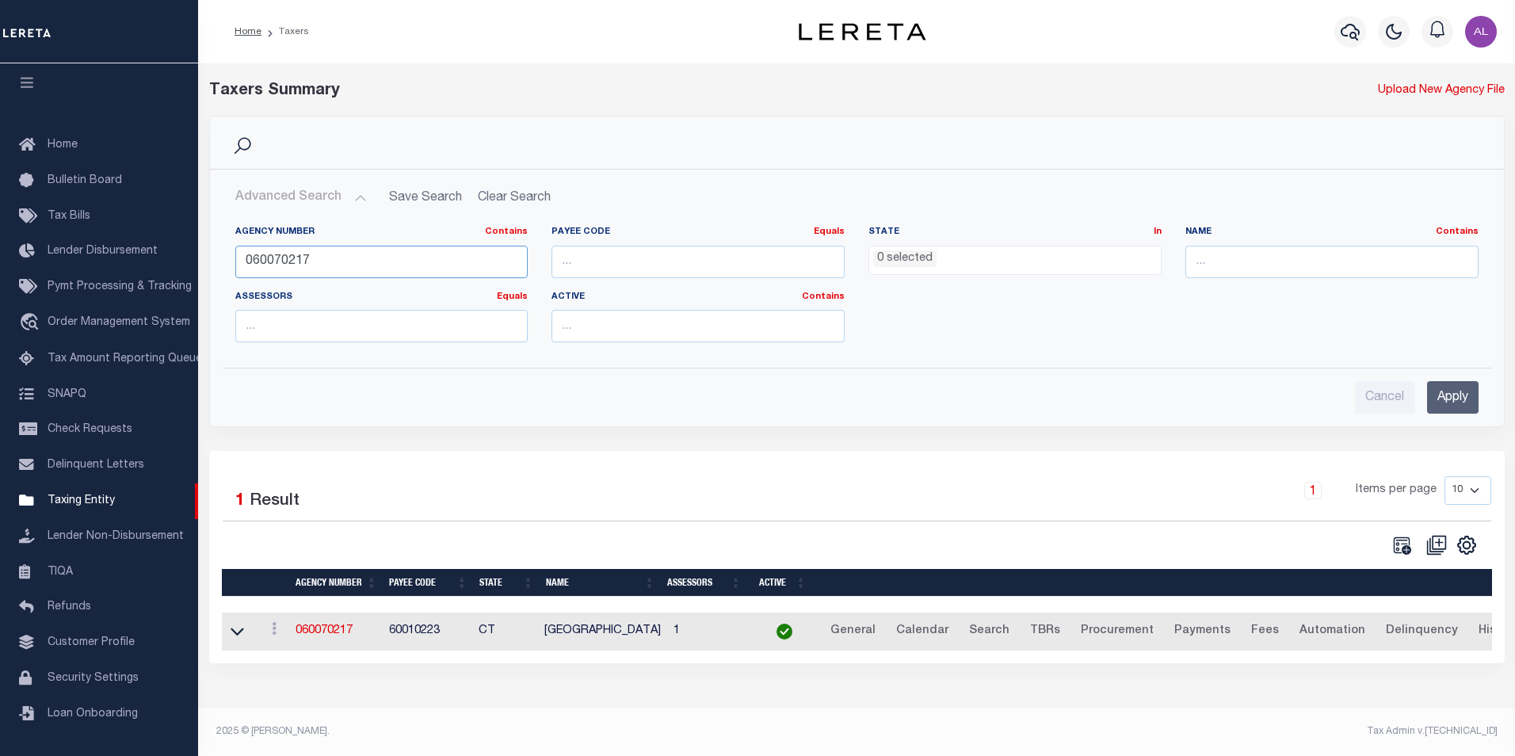
click at [298, 255] on input "060070217" at bounding box center [381, 262] width 293 height 32
paste input "90104"
type input "060090104"
click at [1458, 395] on input "Apply" at bounding box center [1453, 397] width 52 height 32
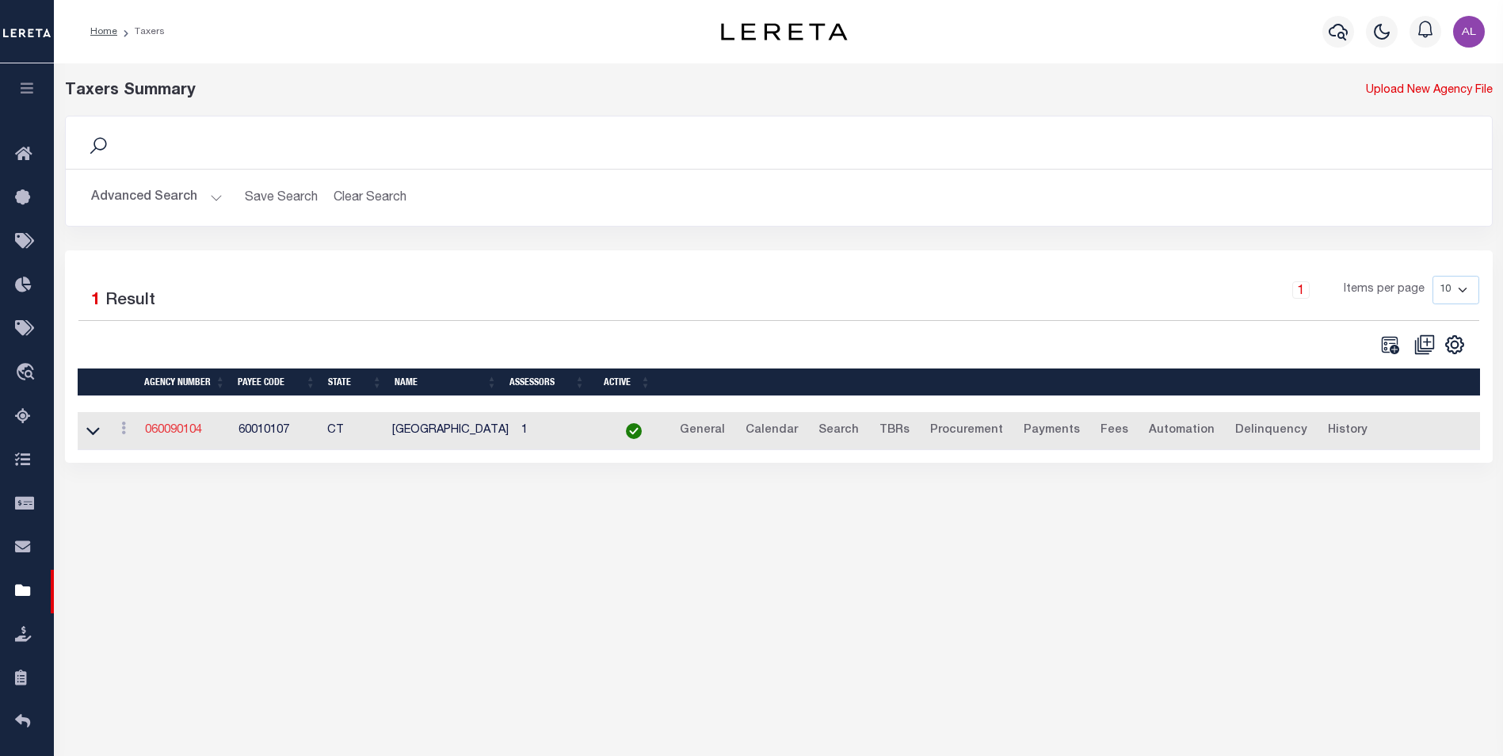
click at [176, 428] on link "060090104" at bounding box center [173, 430] width 57 height 11
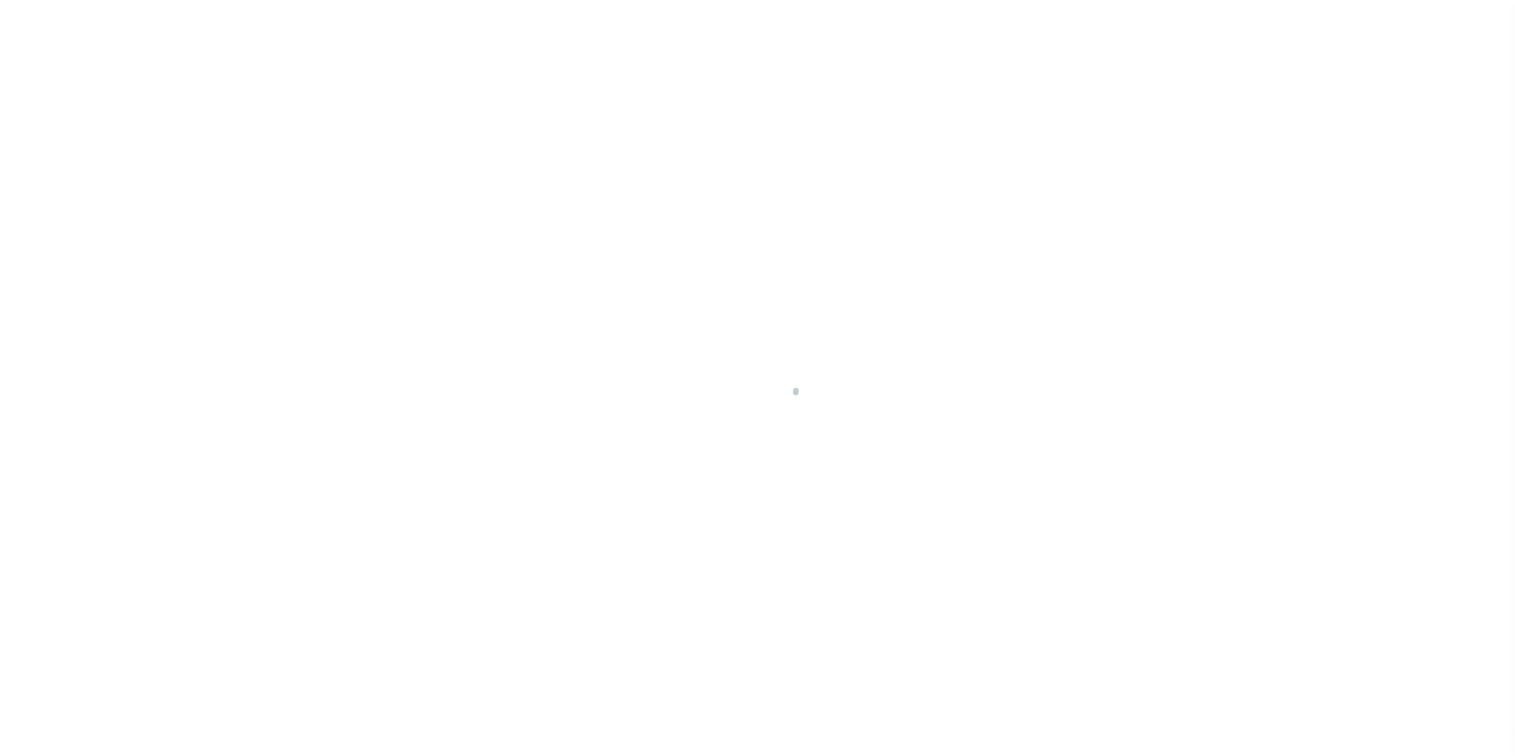
select select
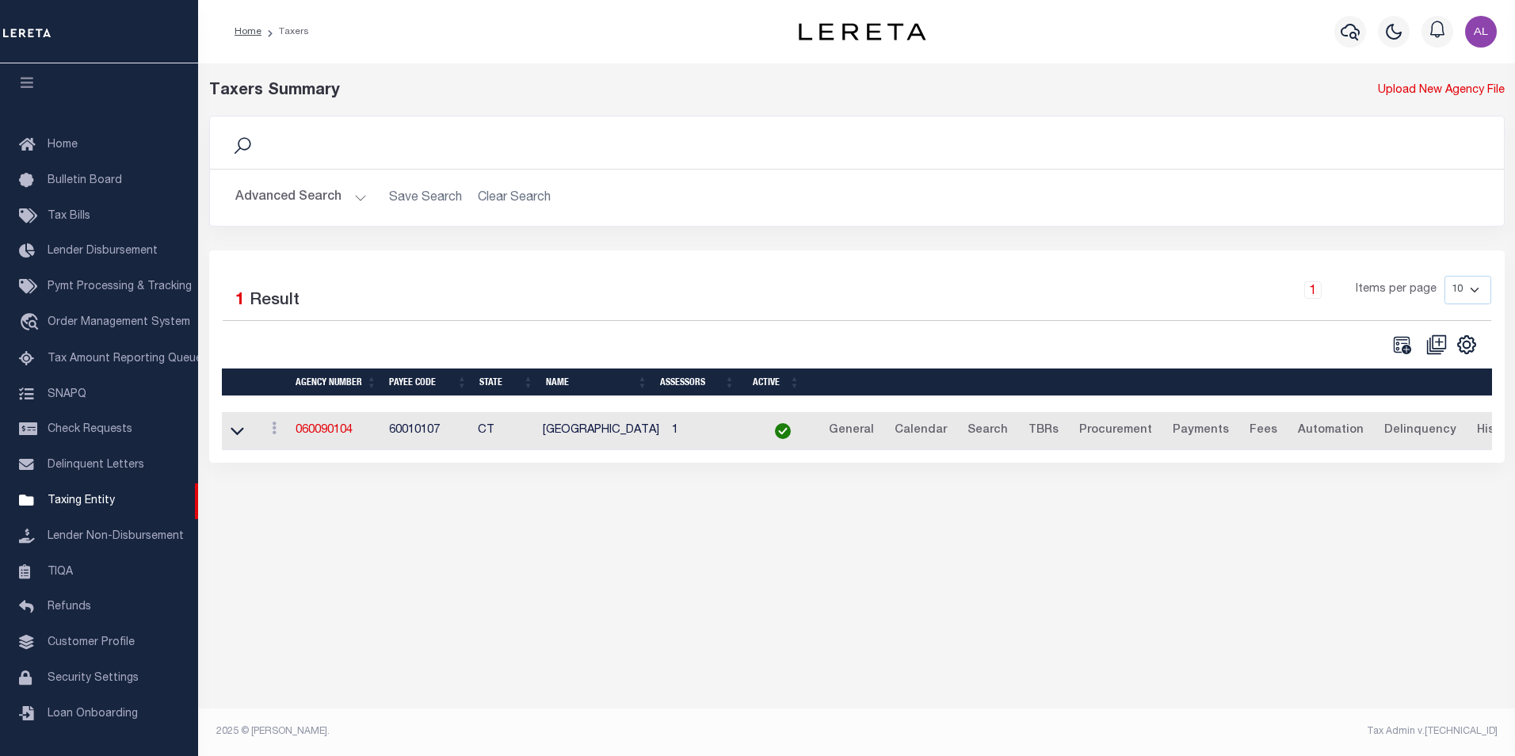
click at [352, 197] on button "Advanced Search" at bounding box center [301, 197] width 132 height 31
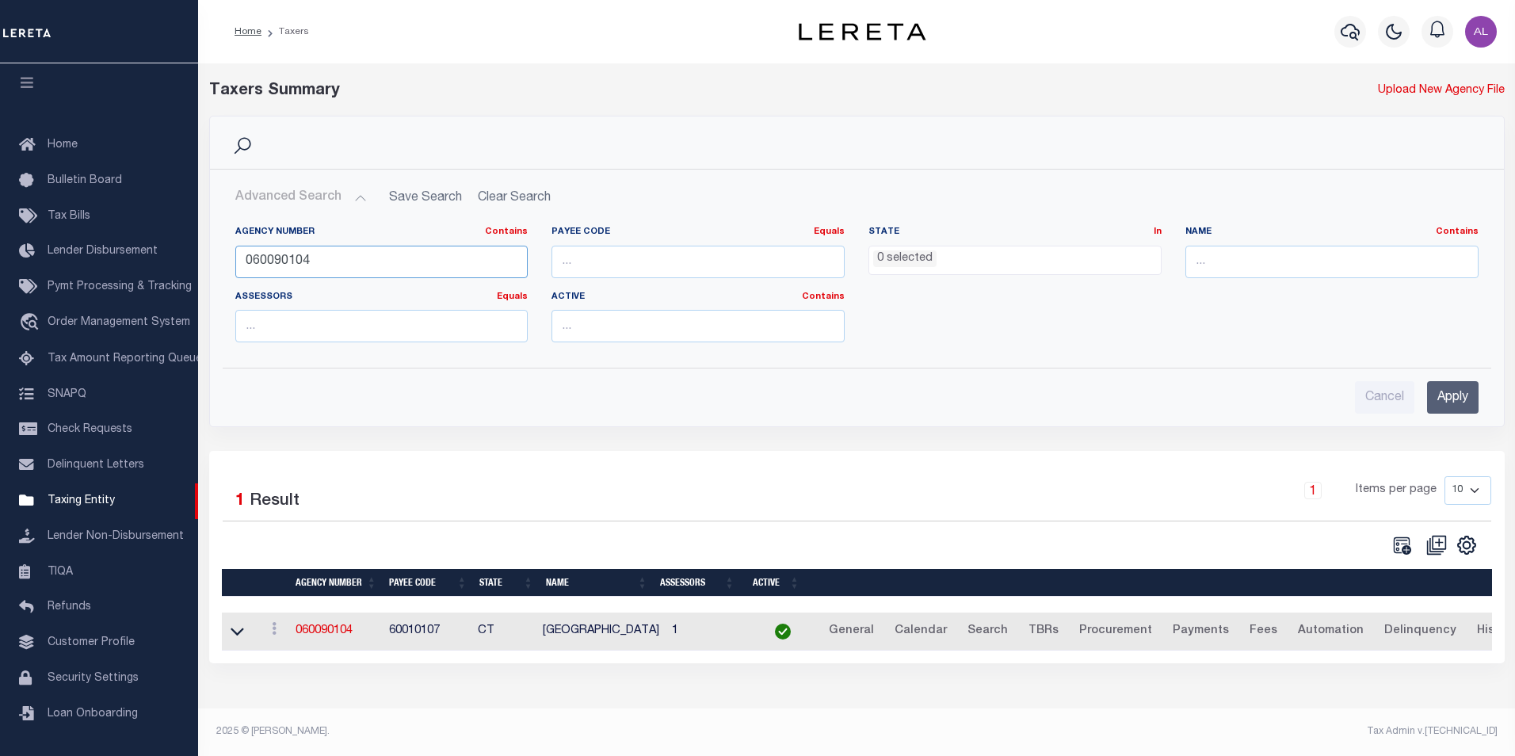
click at [313, 261] on input "060090104" at bounding box center [381, 262] width 293 height 32
paste input "9"
type input "060090109"
click at [1460, 387] on input "Apply" at bounding box center [1453, 397] width 52 height 32
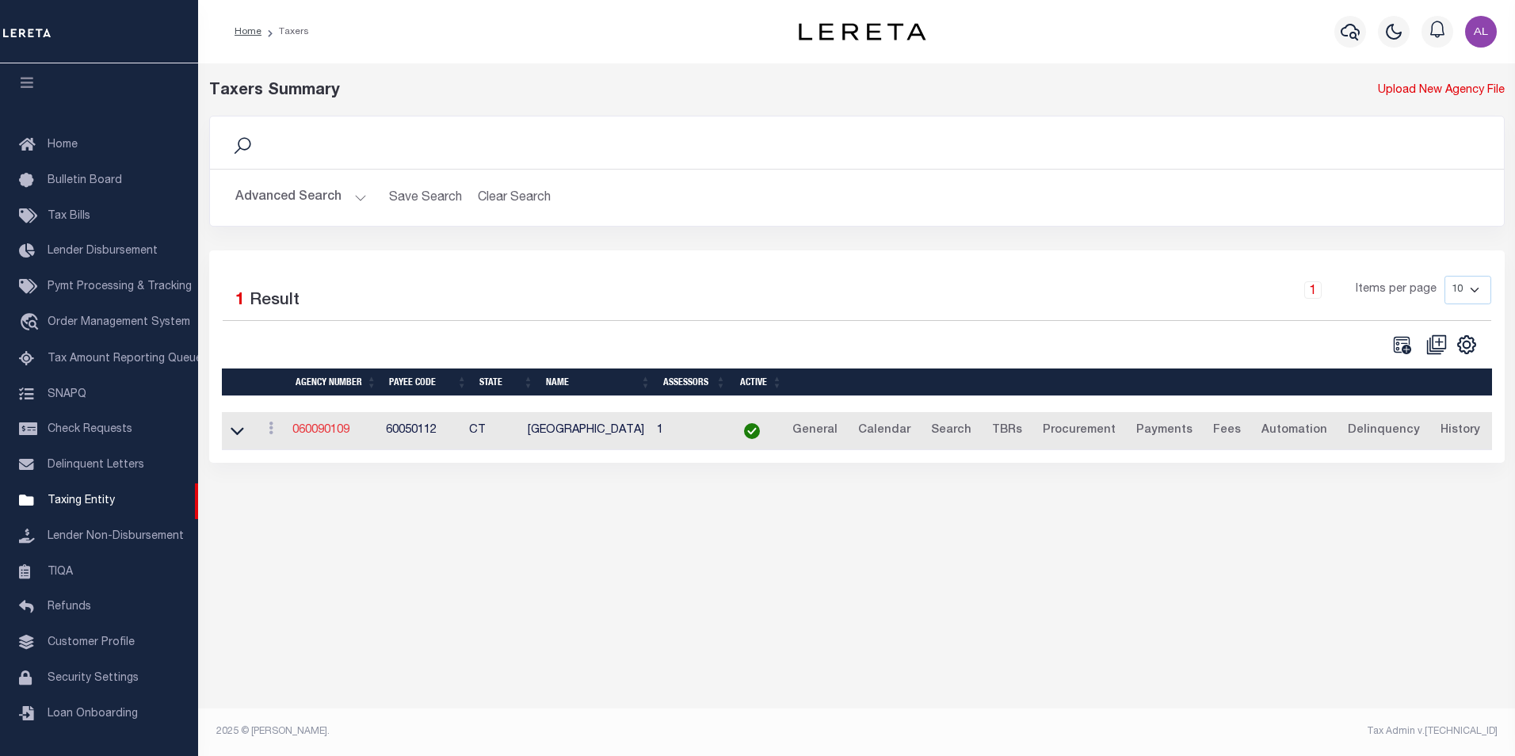
click at [325, 428] on link "060090109" at bounding box center [320, 430] width 57 height 11
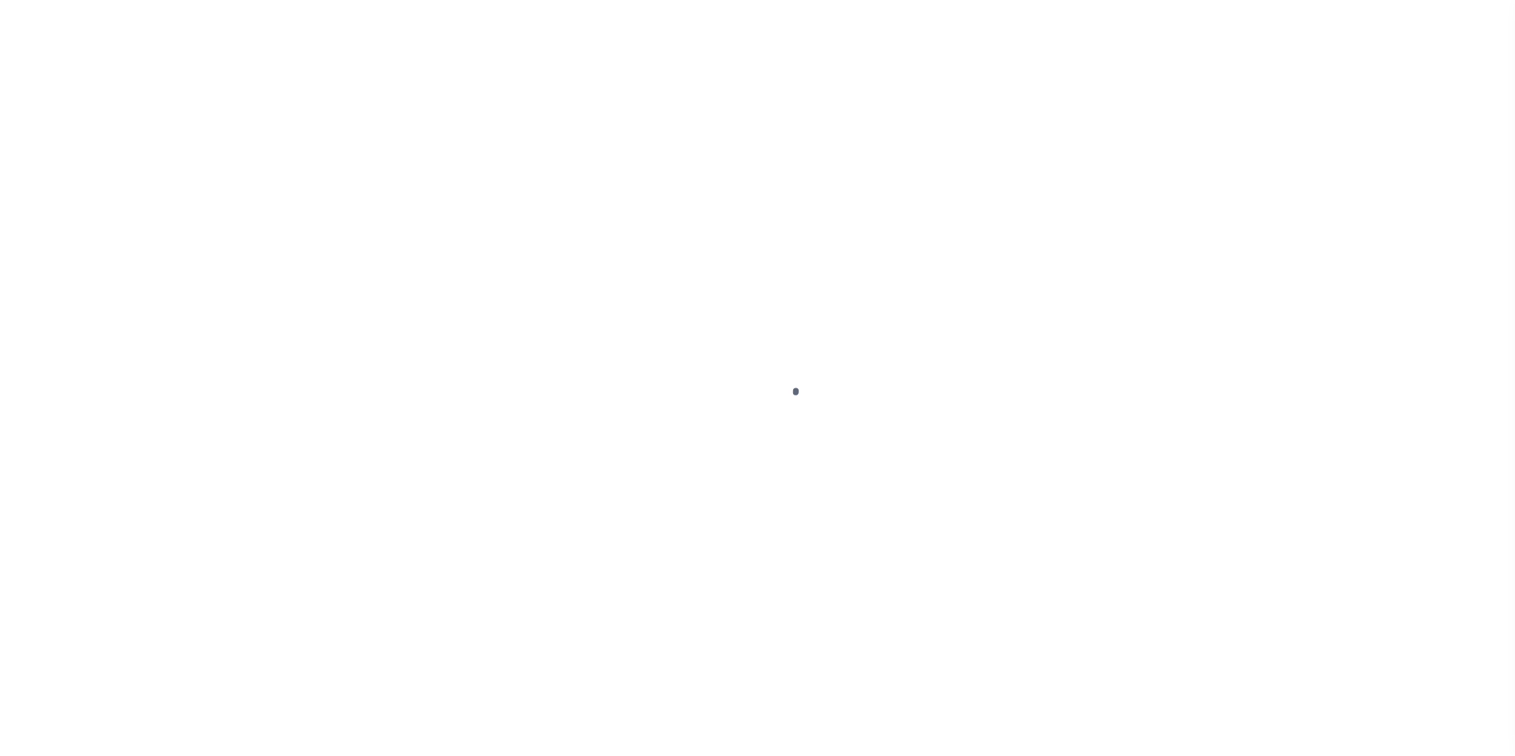
select select
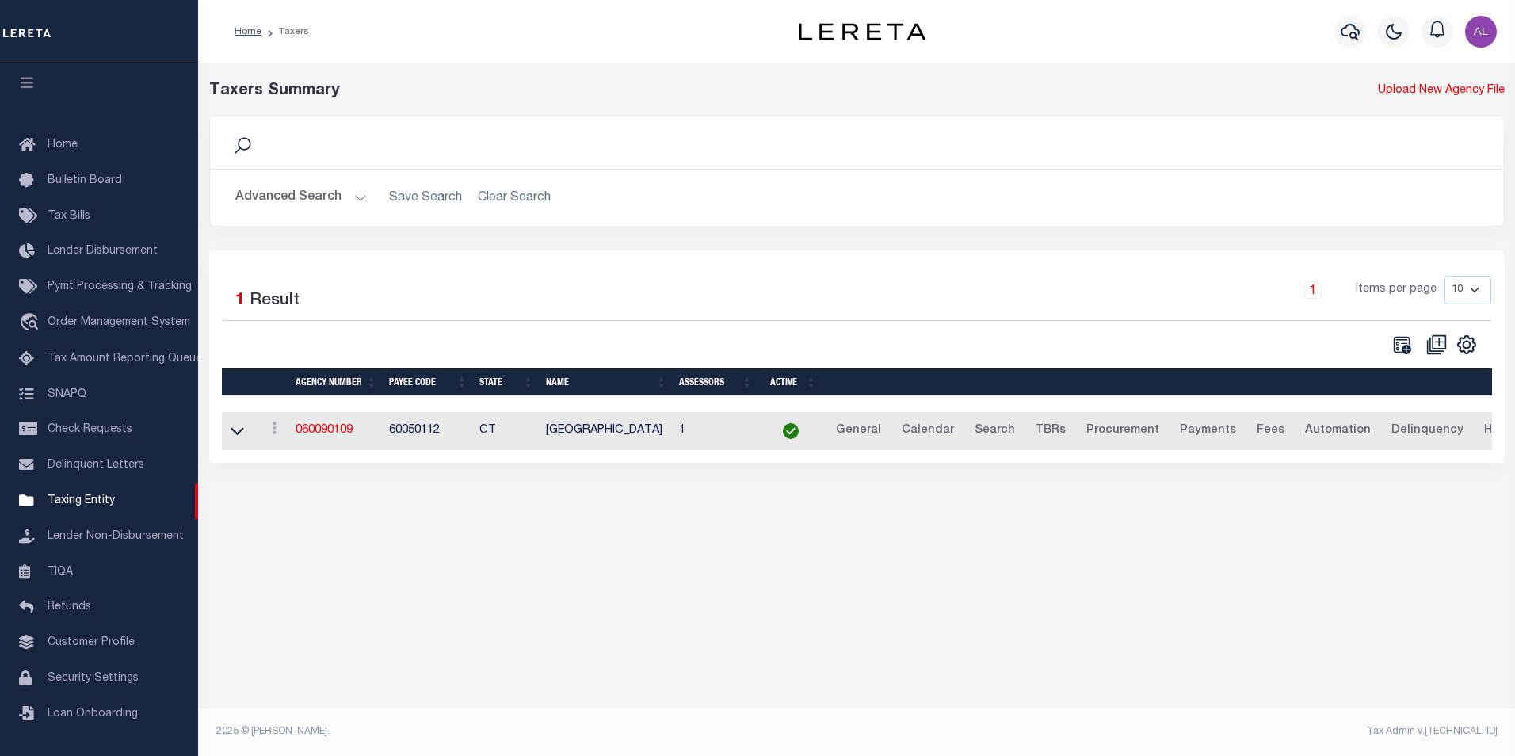
click at [355, 203] on button "Advanced Search" at bounding box center [301, 197] width 132 height 31
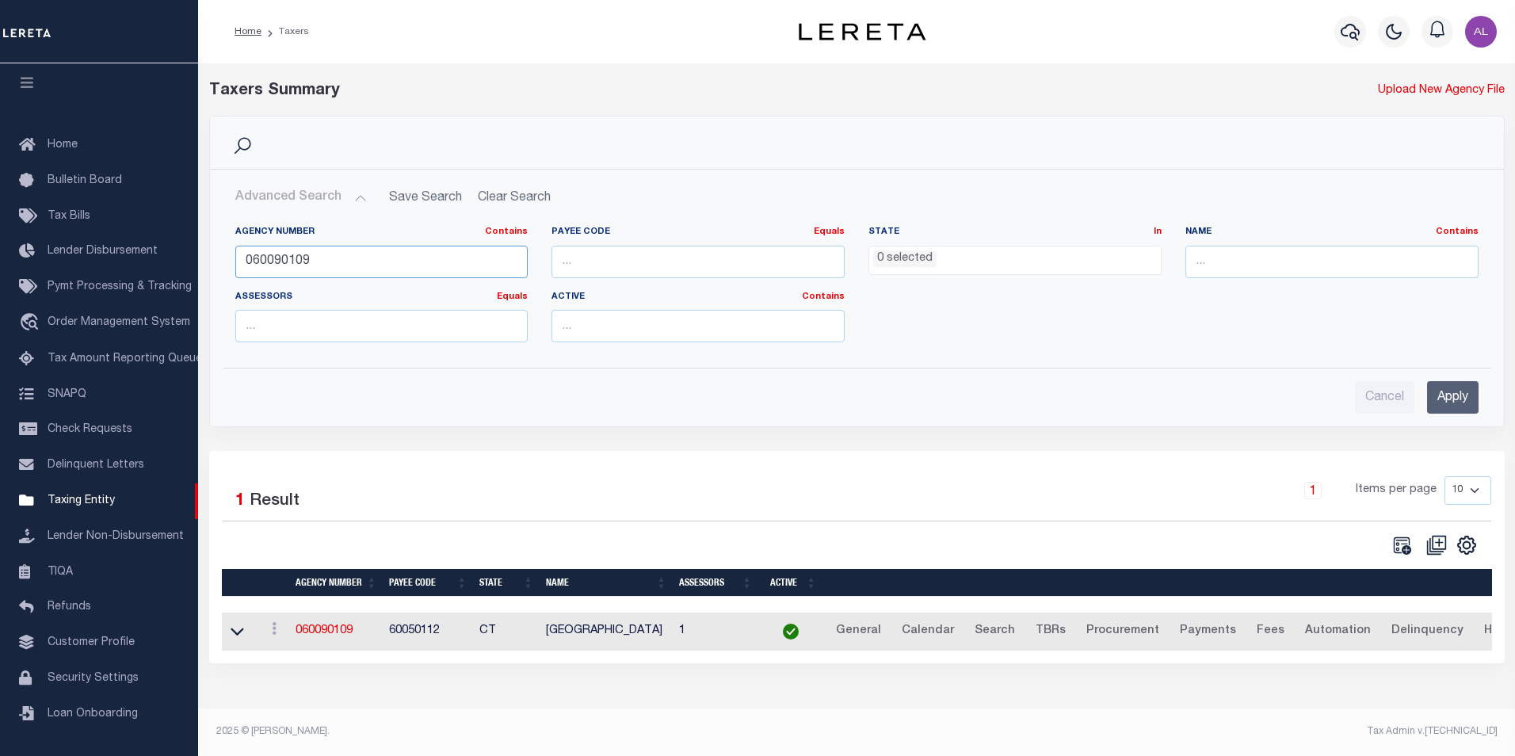
click at [319, 258] on input "060090109" at bounding box center [381, 262] width 293 height 32
paste input "201"
type input "060090201"
click at [1440, 400] on input "Apply" at bounding box center [1453, 397] width 52 height 32
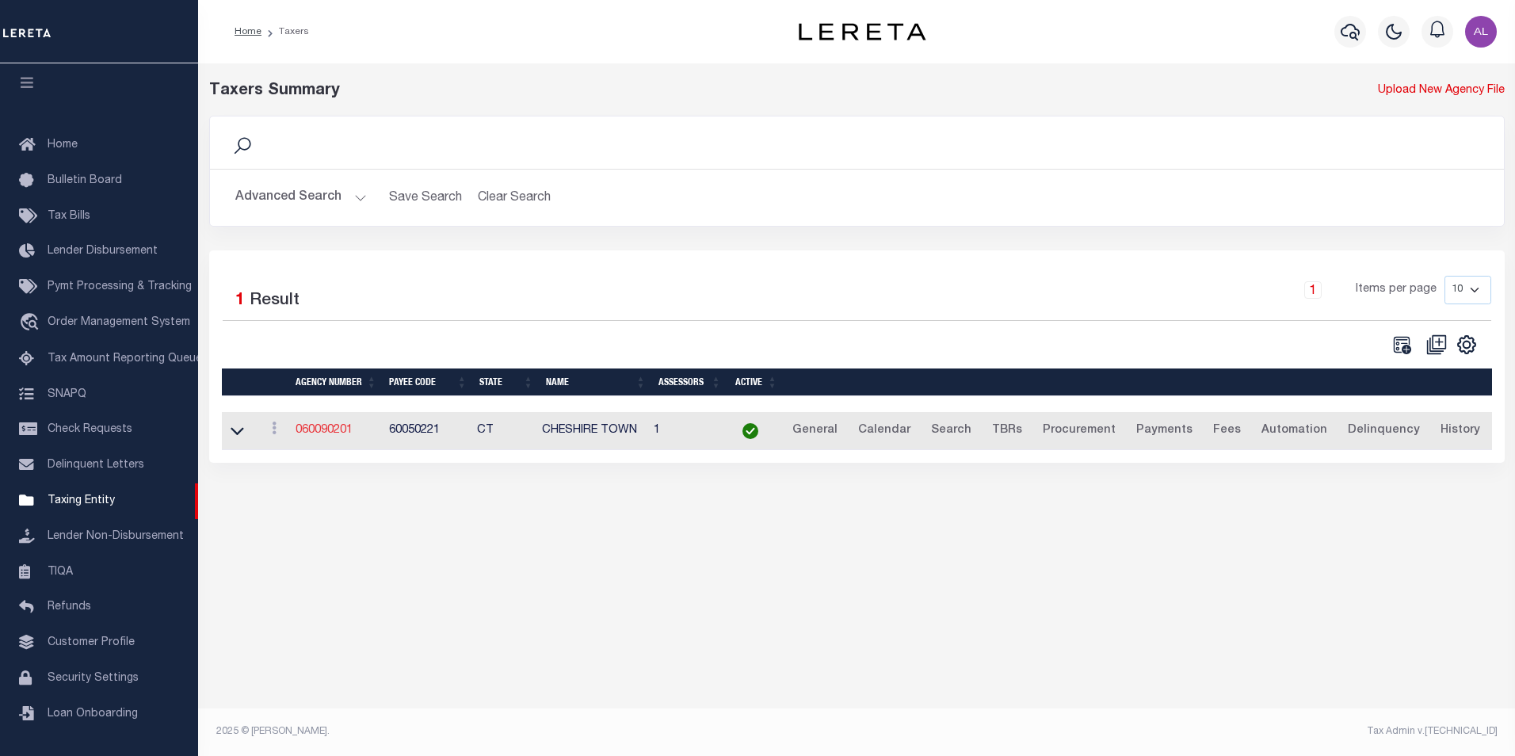
click at [319, 433] on link "060090201" at bounding box center [324, 430] width 57 height 11
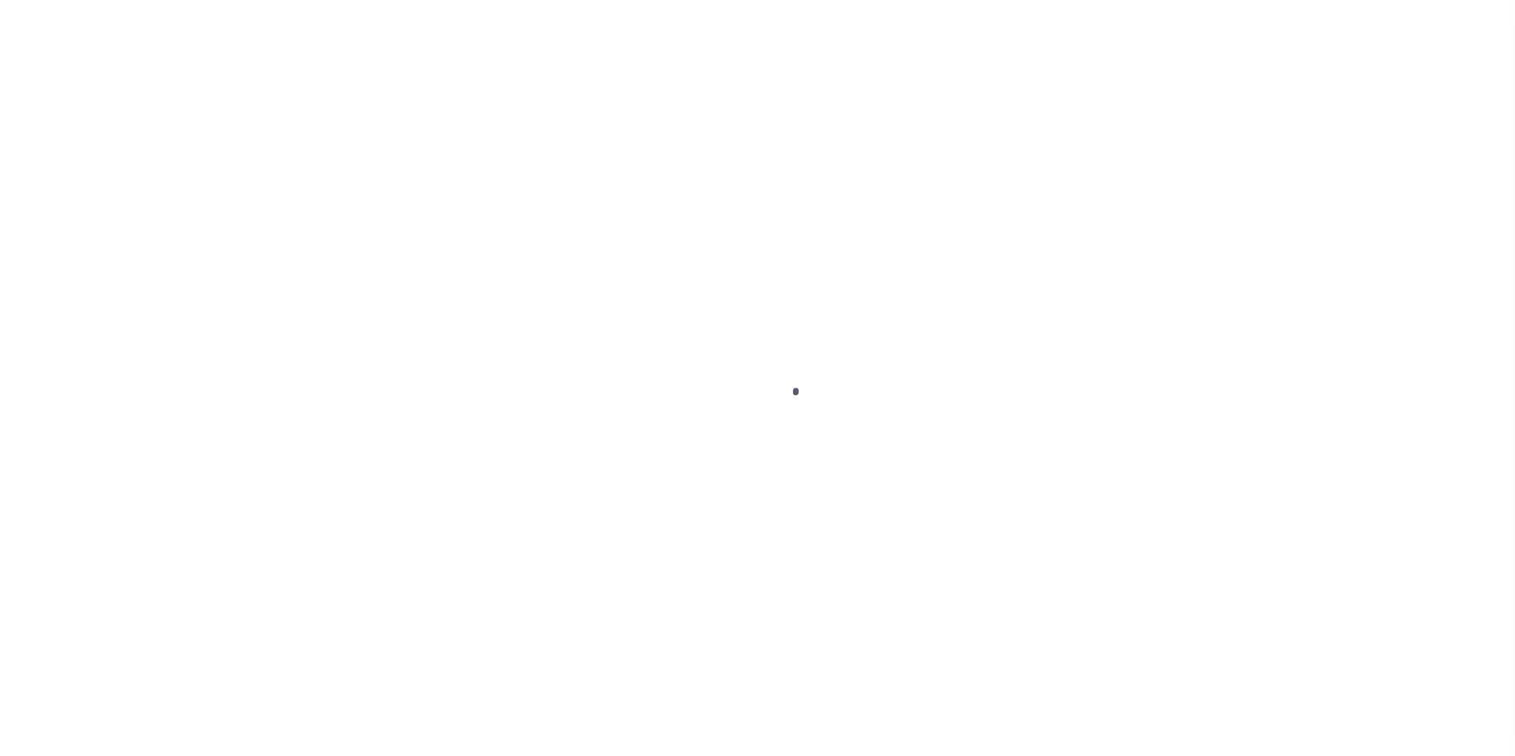
select select
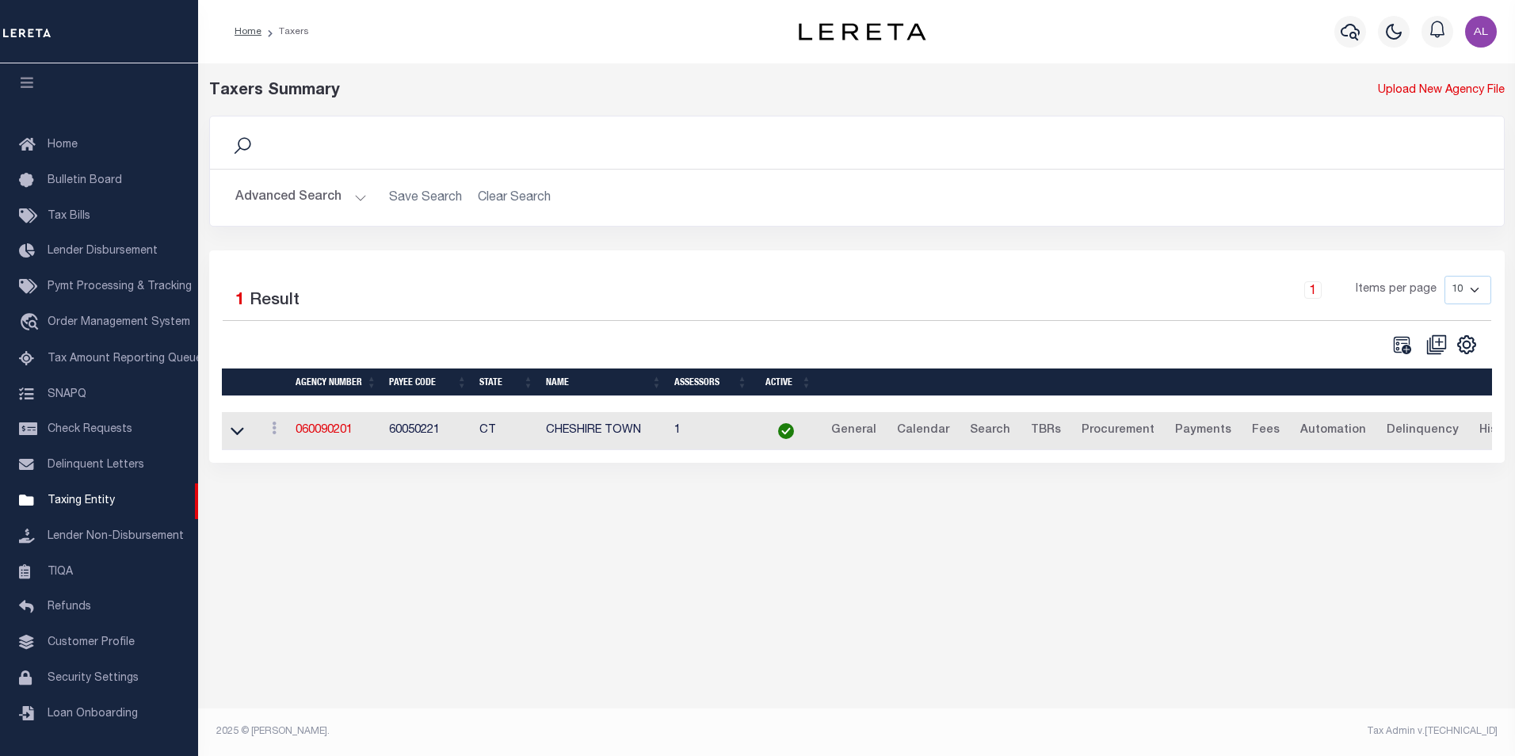
click at [359, 204] on button "Advanced Search" at bounding box center [301, 197] width 132 height 31
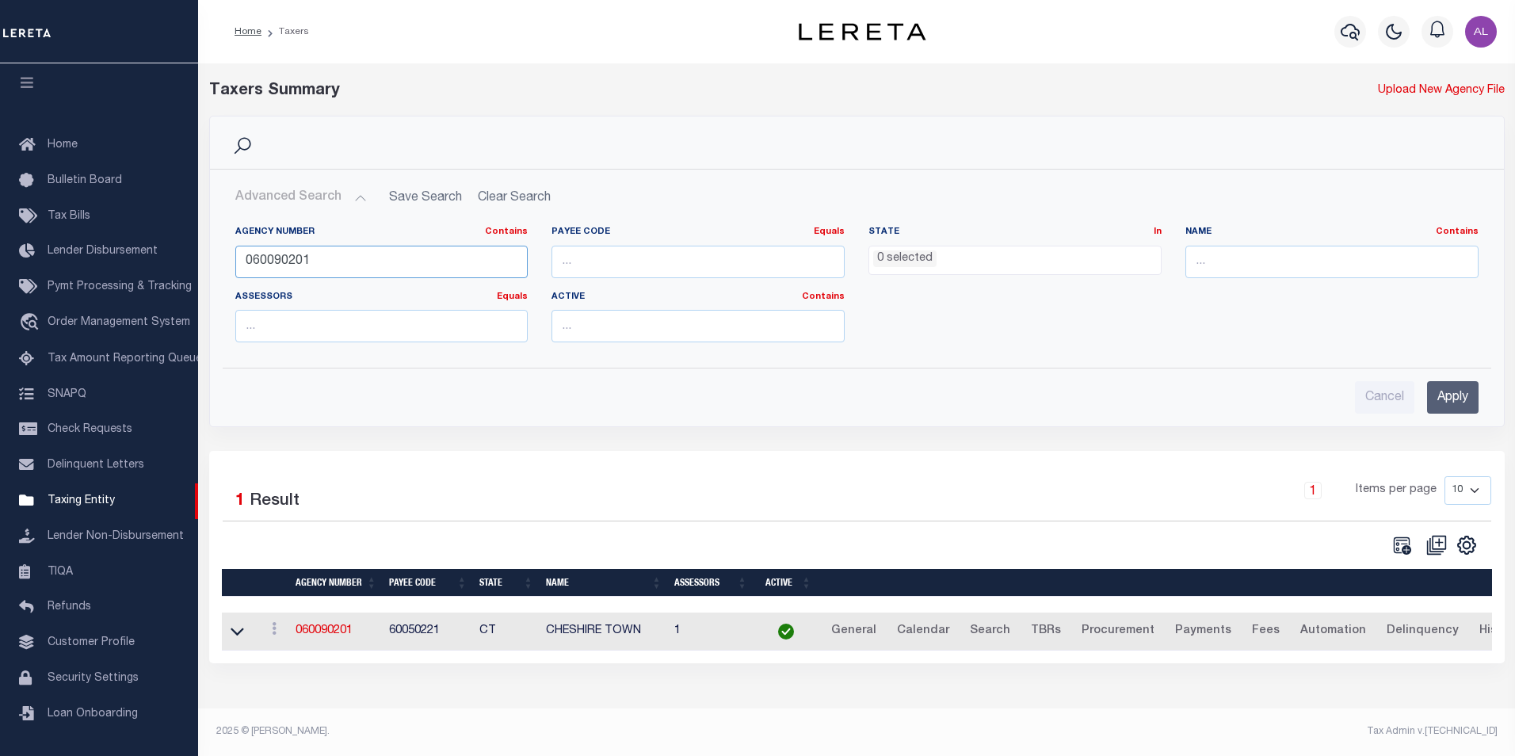
click at [323, 267] on input "060090201" at bounding box center [381, 262] width 293 height 32
paste input "7"
type input "060090207"
click at [1444, 403] on input "Apply" at bounding box center [1453, 397] width 52 height 32
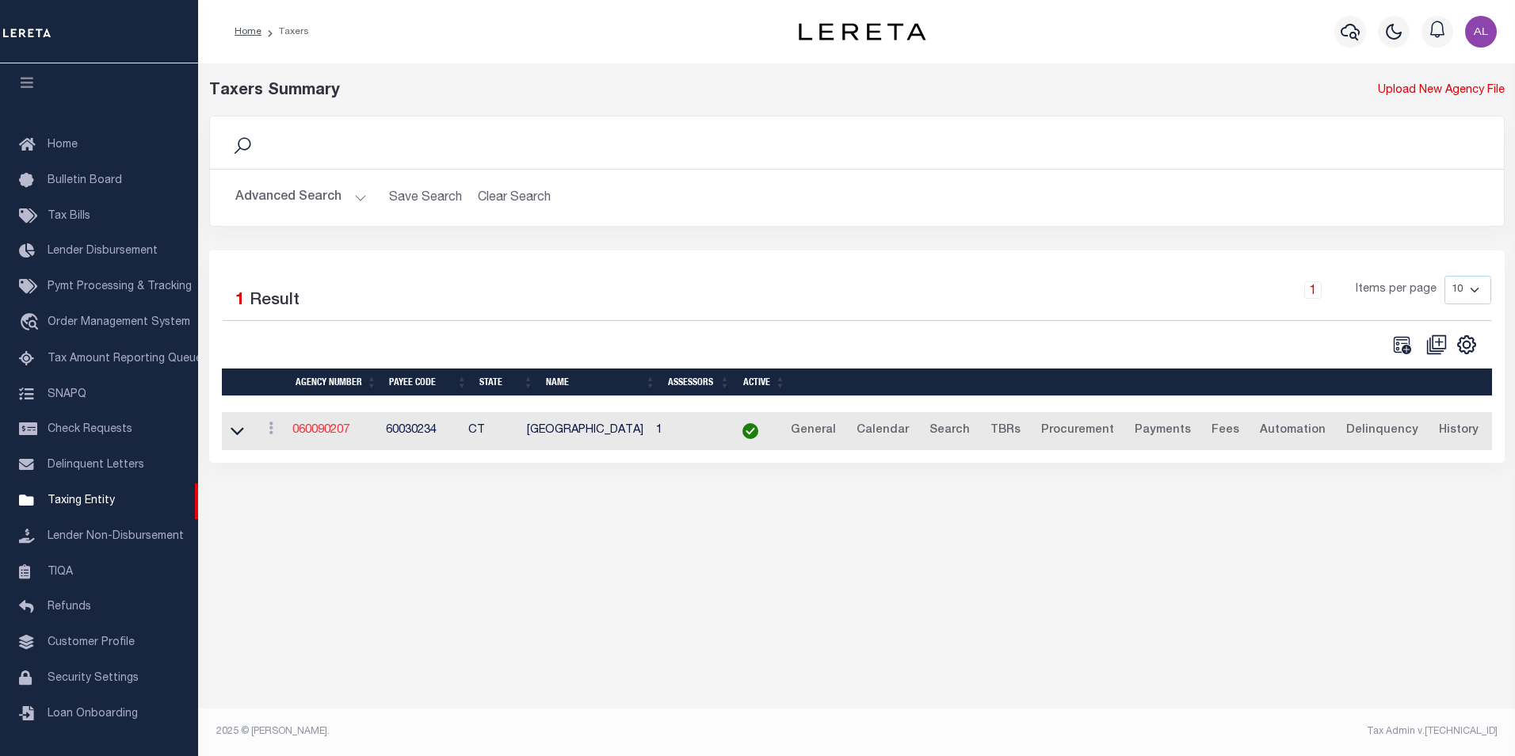
click at [308, 436] on link "060090207" at bounding box center [320, 430] width 57 height 11
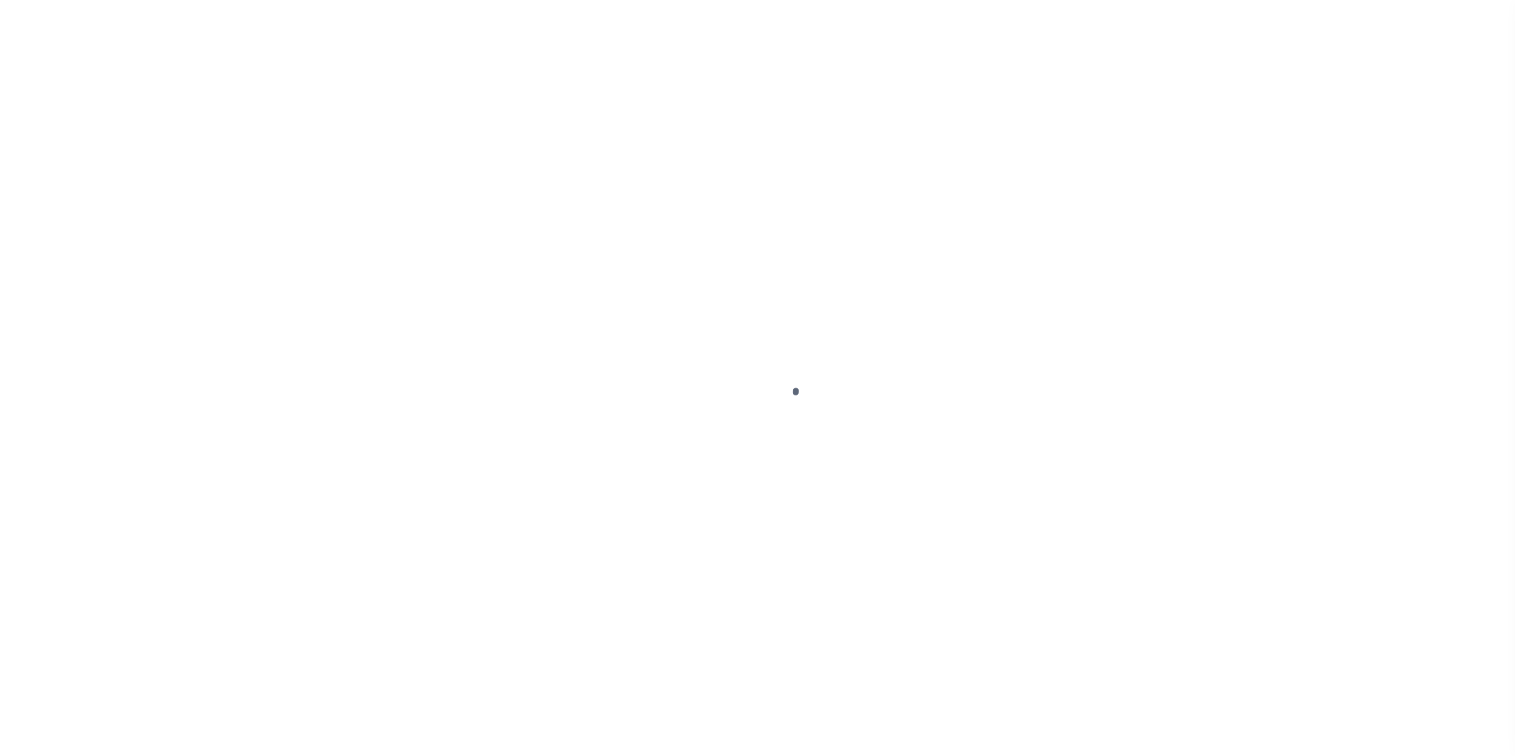
select select
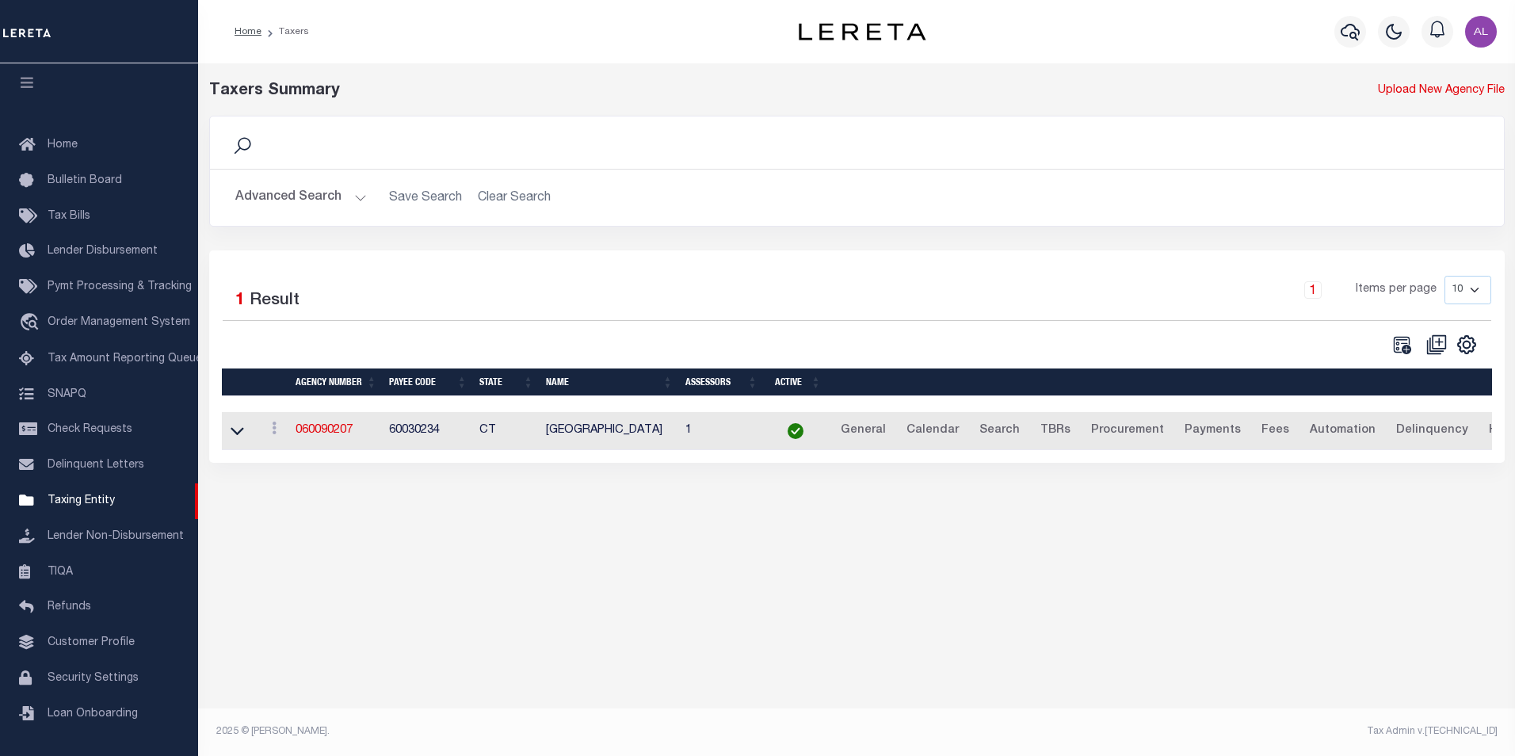
click at [360, 201] on button "Advanced Search" at bounding box center [301, 197] width 132 height 31
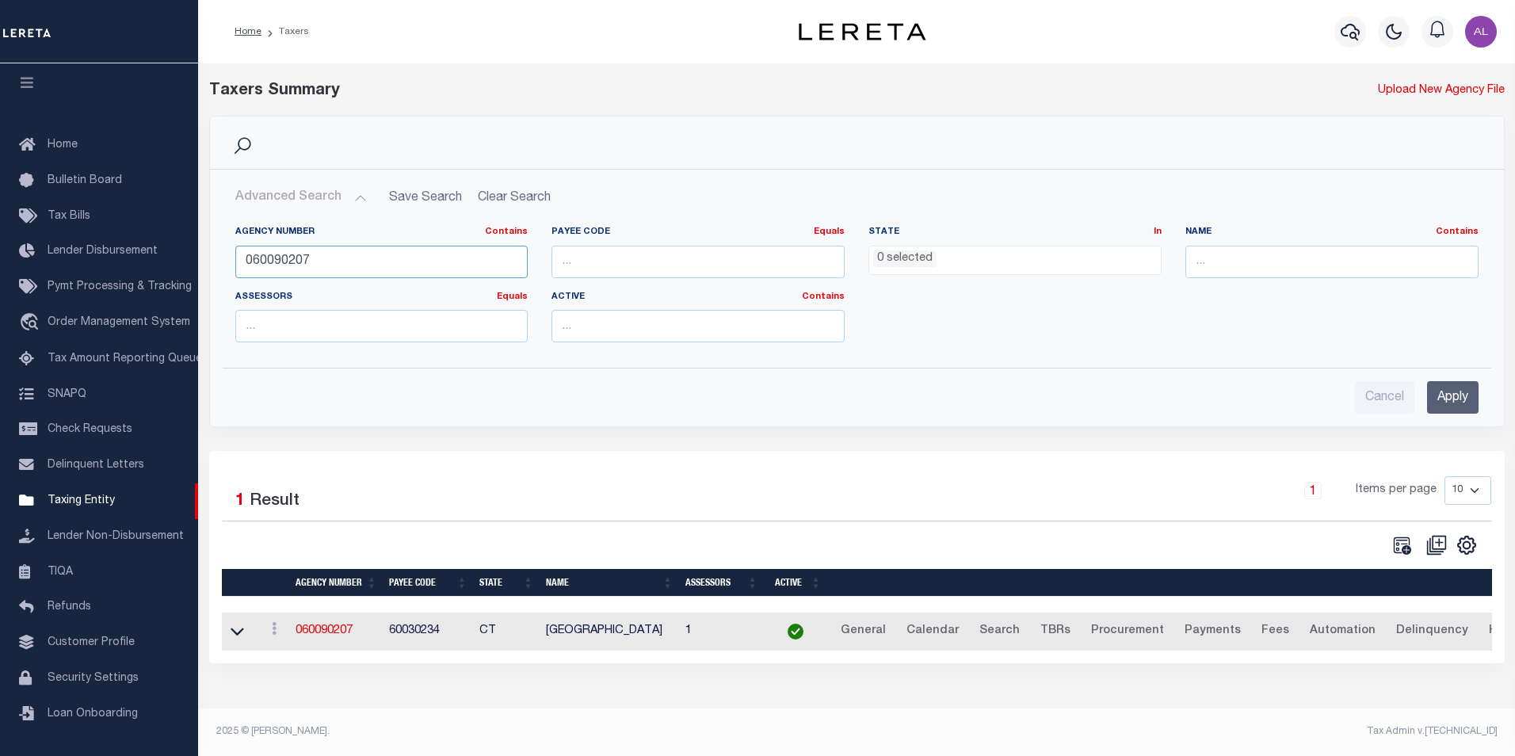
click at [302, 259] on input "060090207" at bounding box center [381, 262] width 293 height 32
paste input "20"
type input "060090220"
click at [1449, 390] on input "Apply" at bounding box center [1453, 397] width 52 height 32
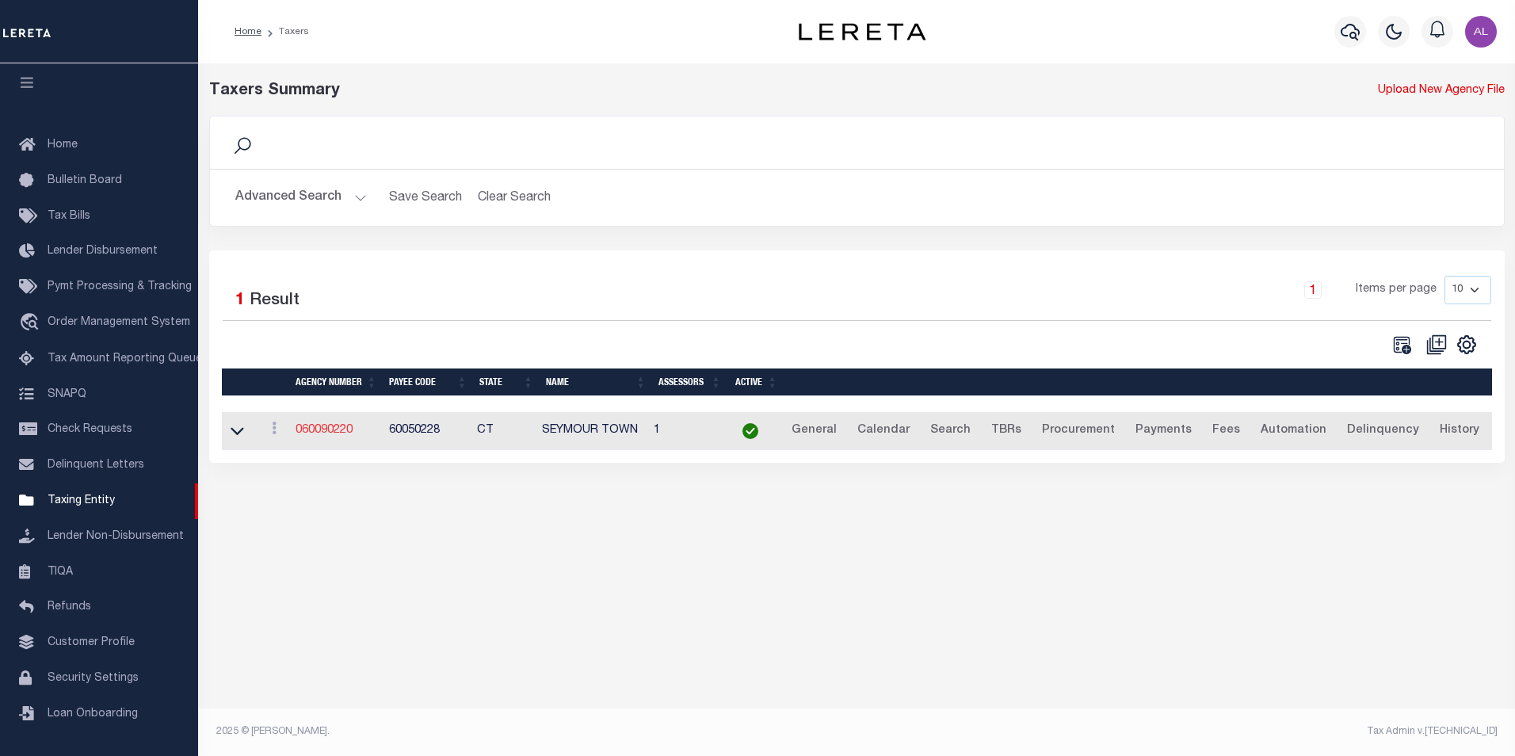
click at [323, 434] on link "060090220" at bounding box center [324, 430] width 57 height 11
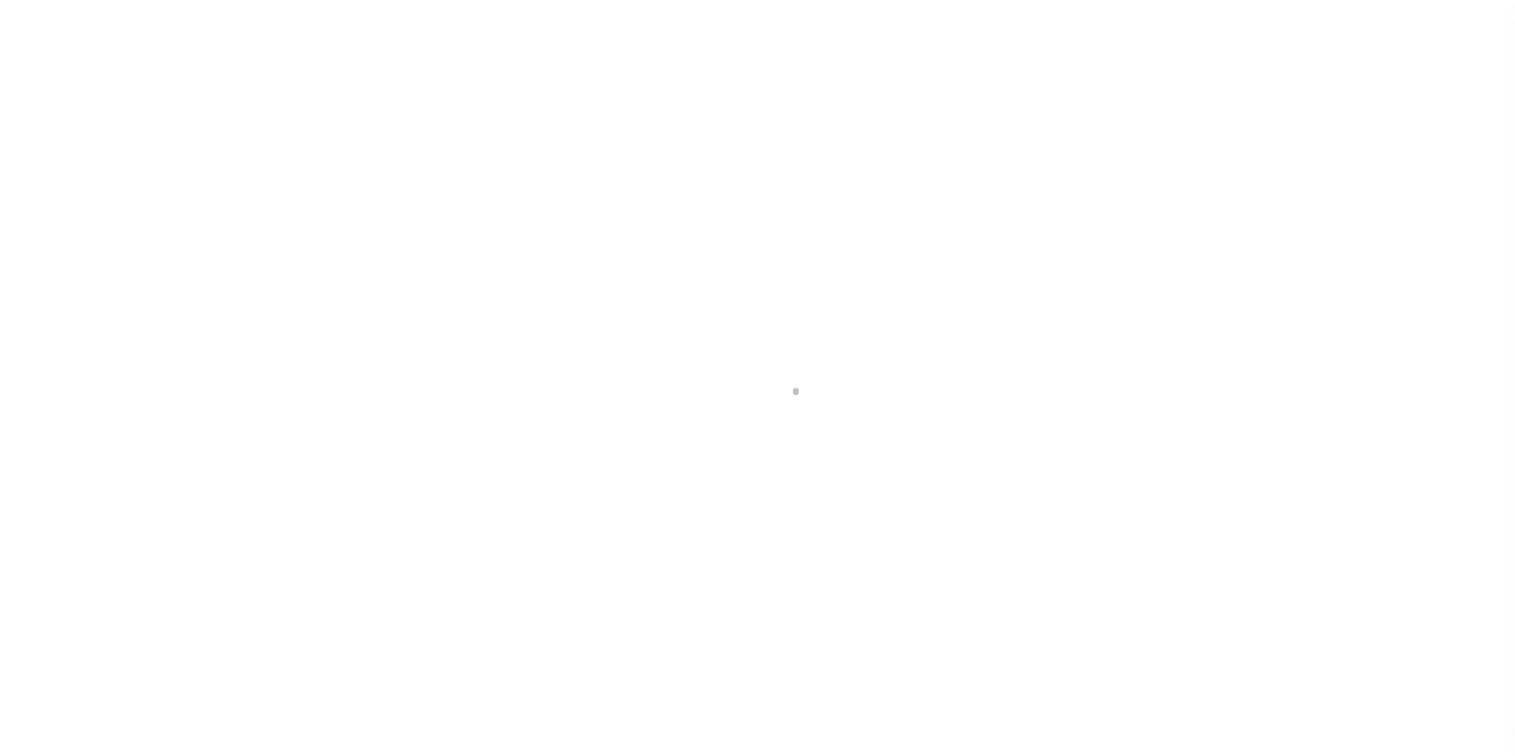
select select
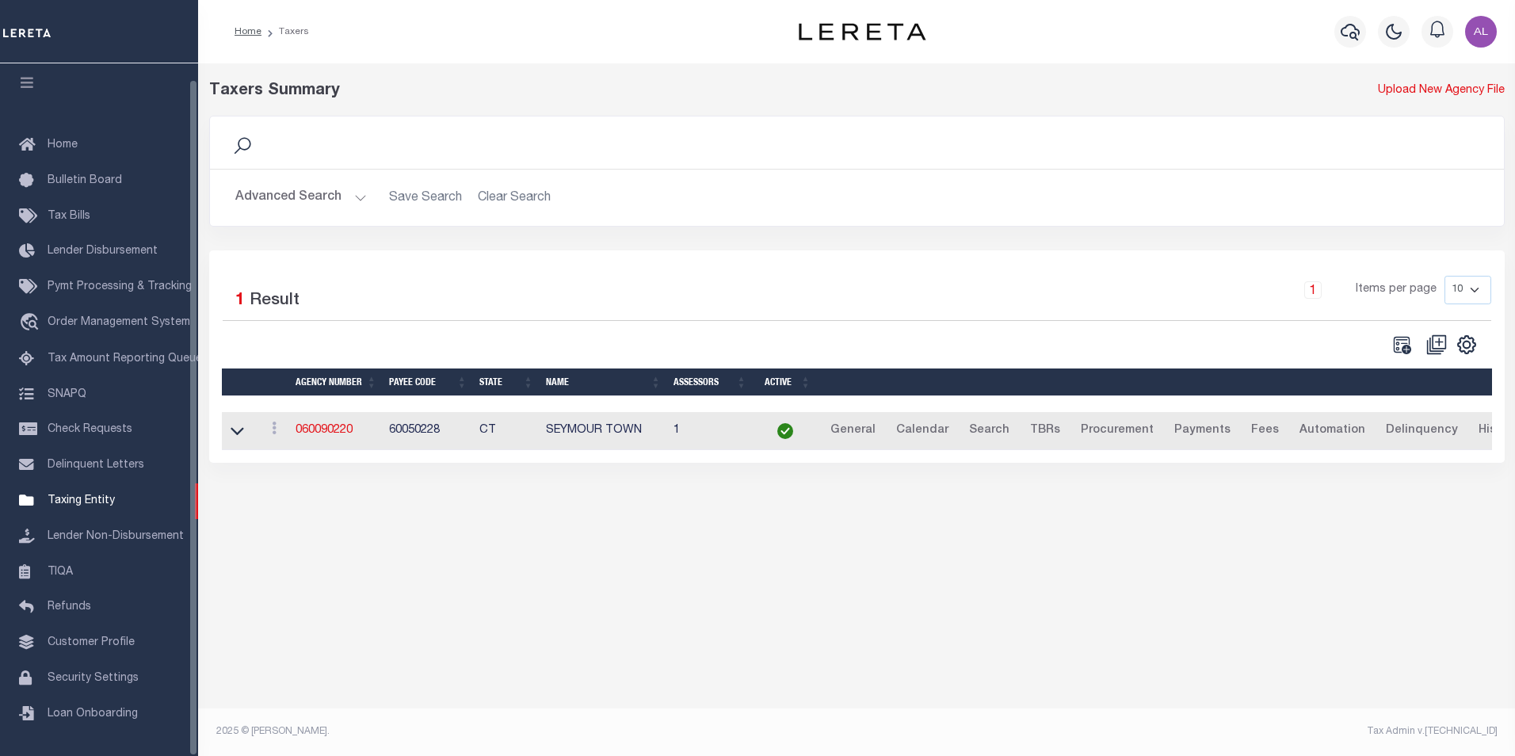
click at [437, 265] on body "Home Taxers" at bounding box center [757, 372] width 1515 height 744
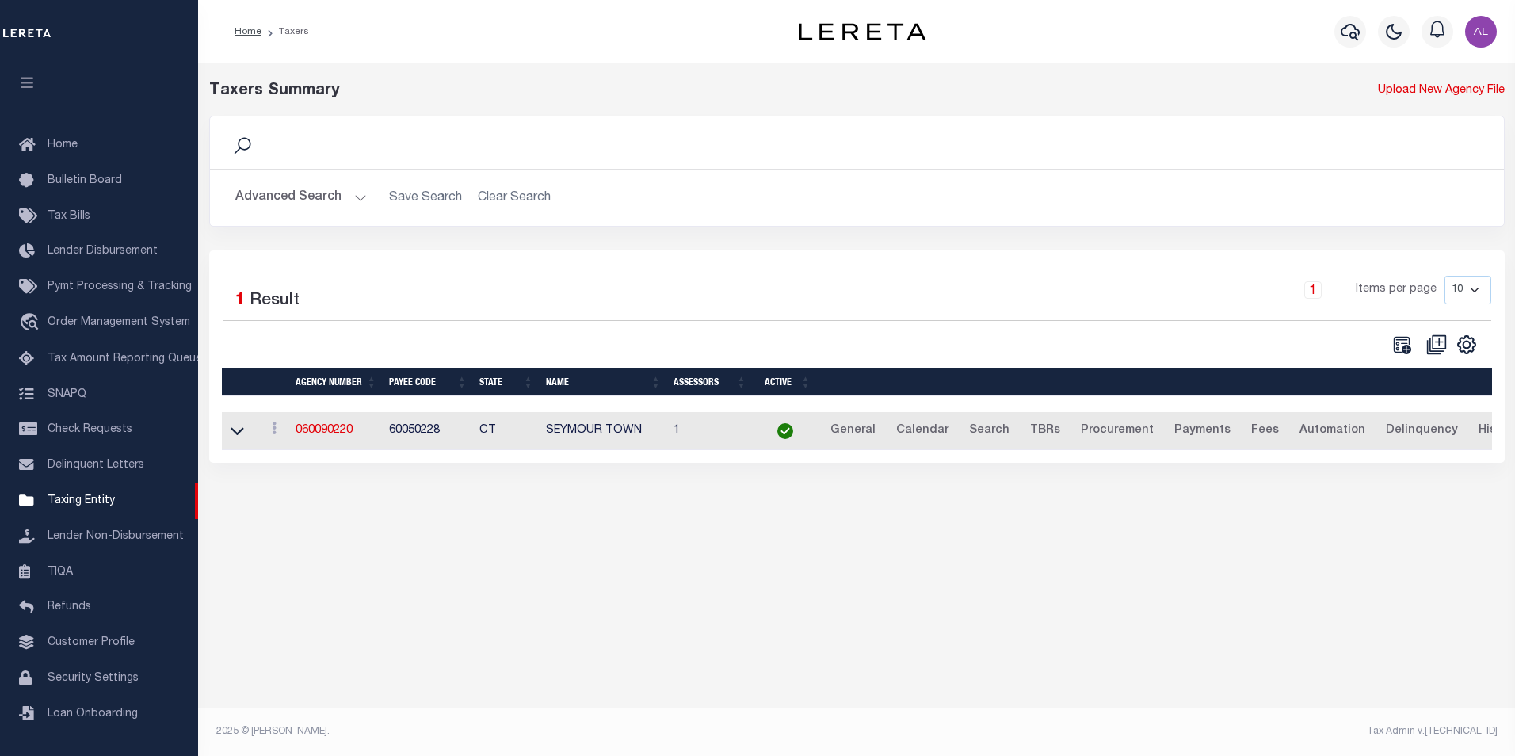
click at [354, 198] on button "Advanced Search" at bounding box center [301, 197] width 132 height 31
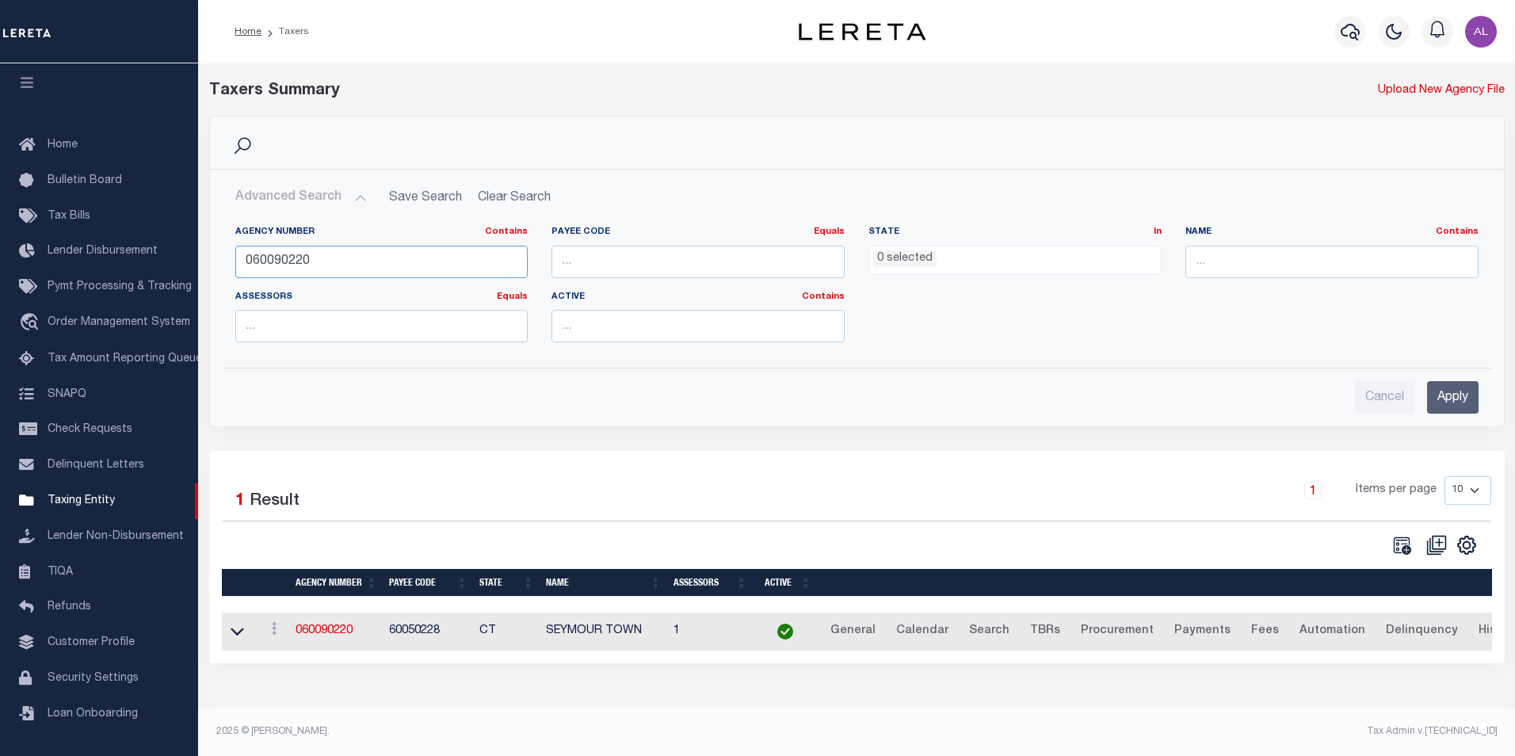
click at [317, 254] on input "060090220" at bounding box center [381, 262] width 293 height 32
paste input "1701"
type input "060091701"
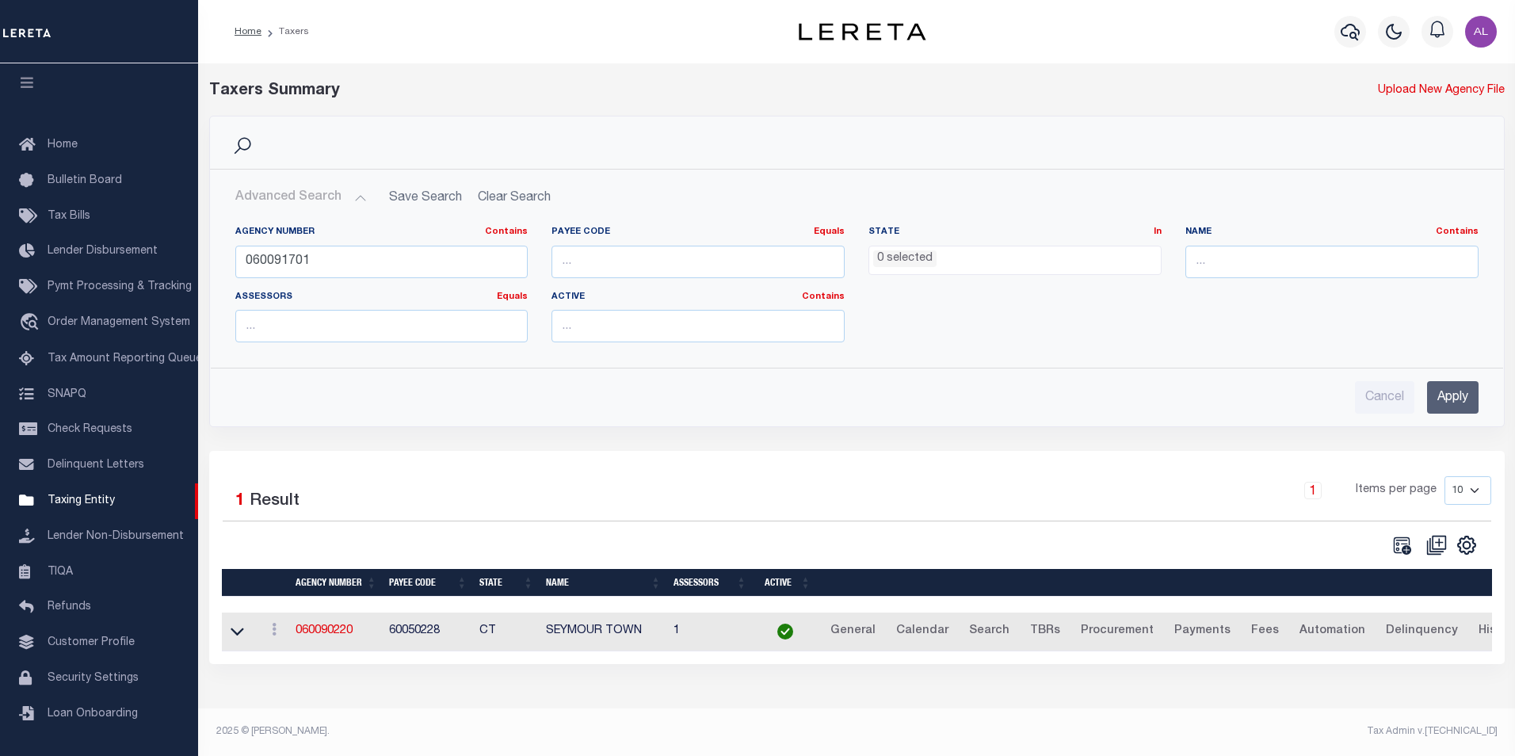
click at [1449, 391] on input "Apply" at bounding box center [1453, 397] width 52 height 32
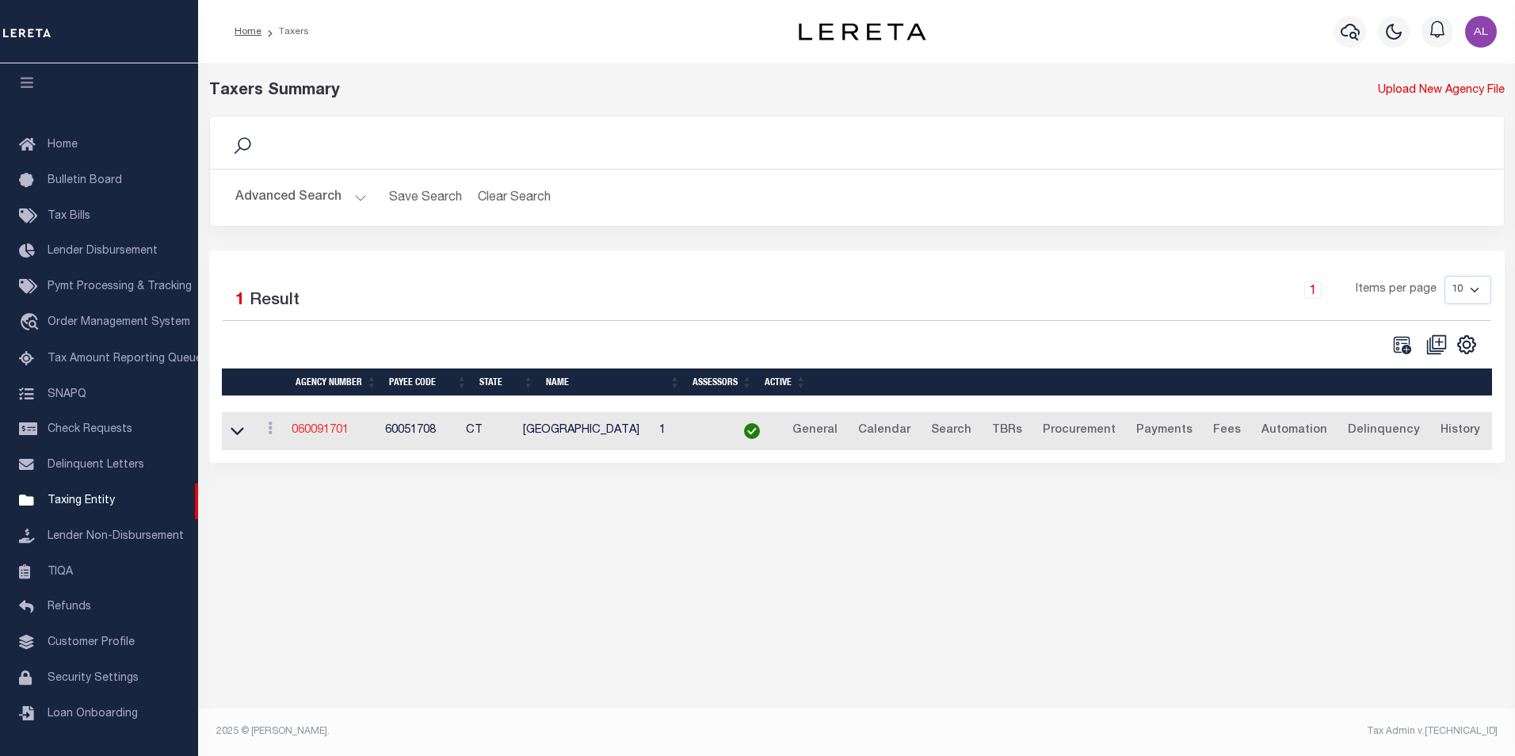
click at [319, 426] on link "060091701" at bounding box center [320, 430] width 57 height 11
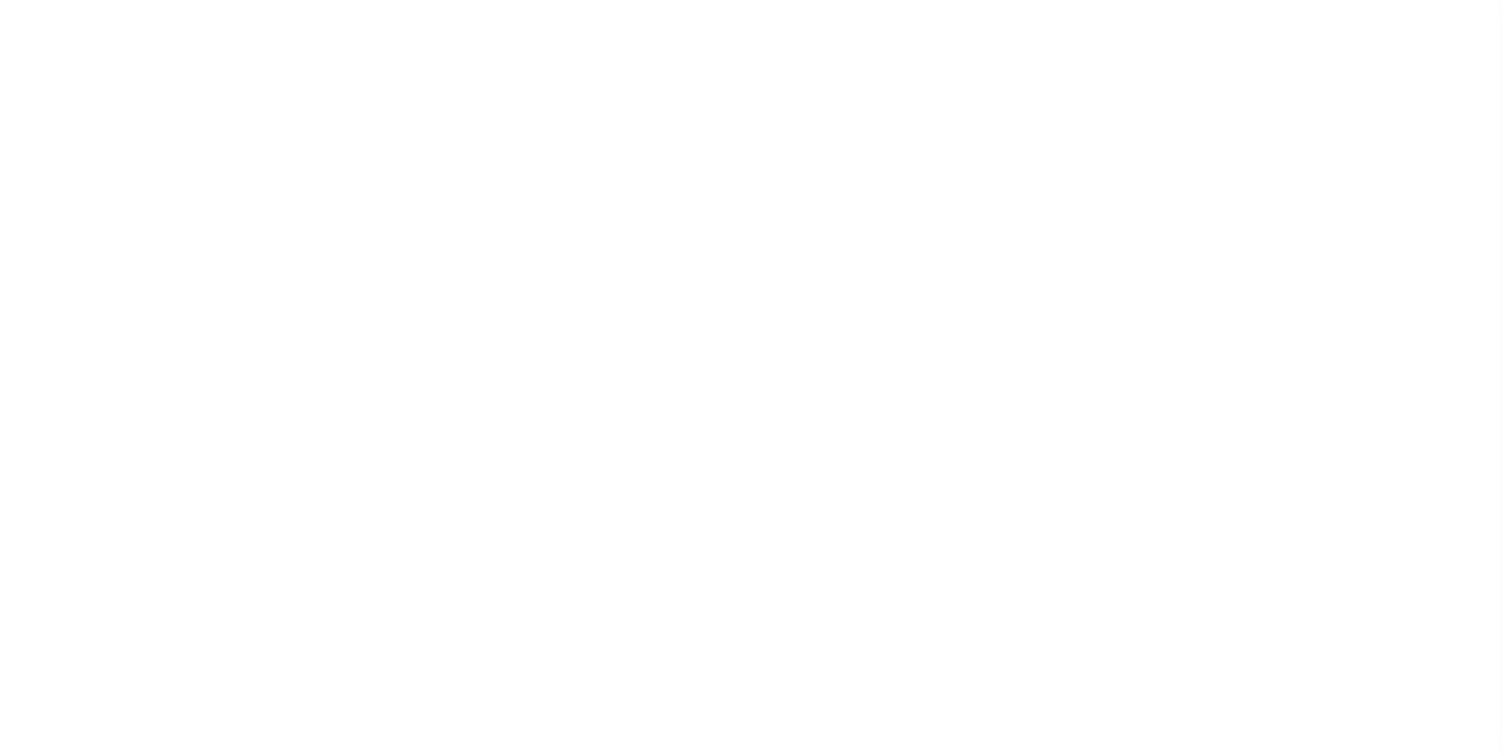
select select
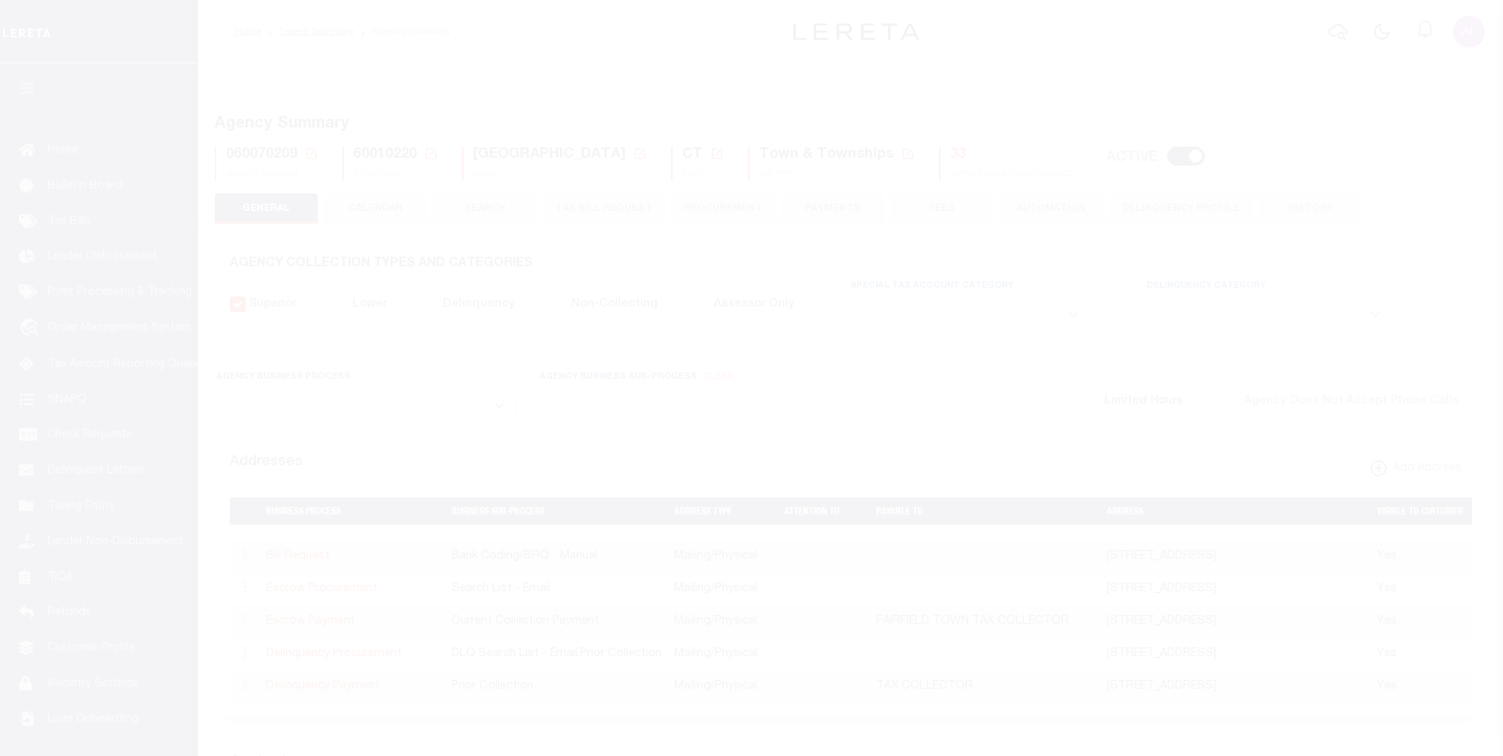
select select
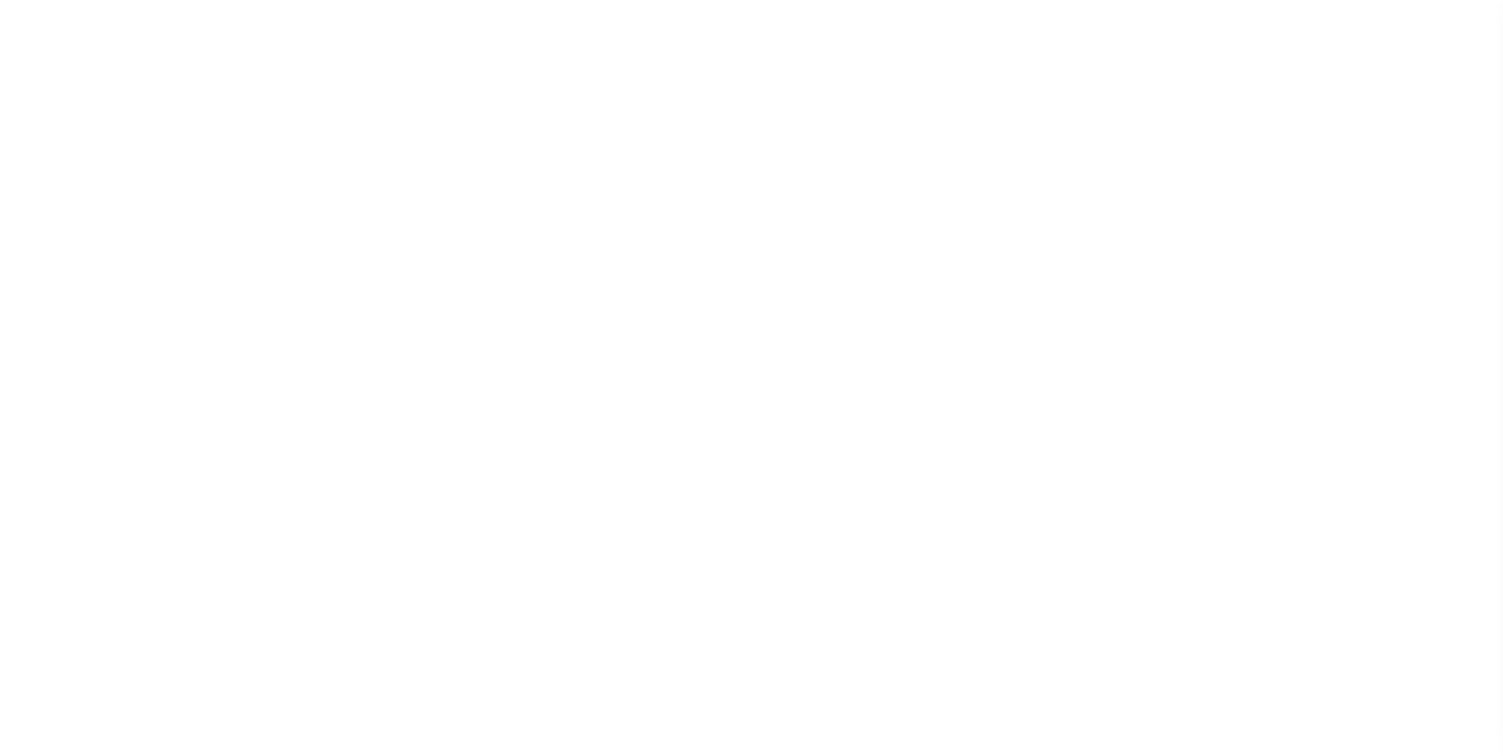
select select
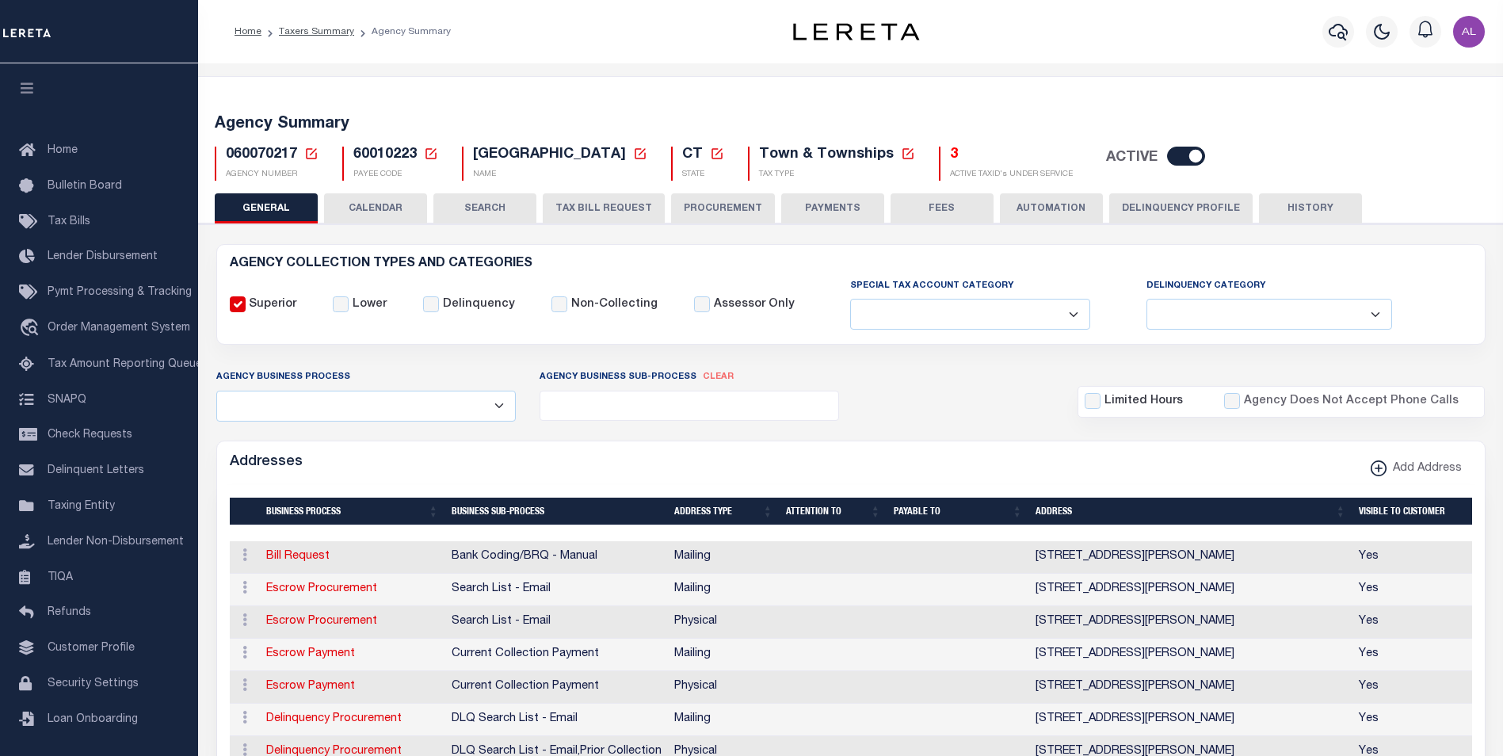
select select
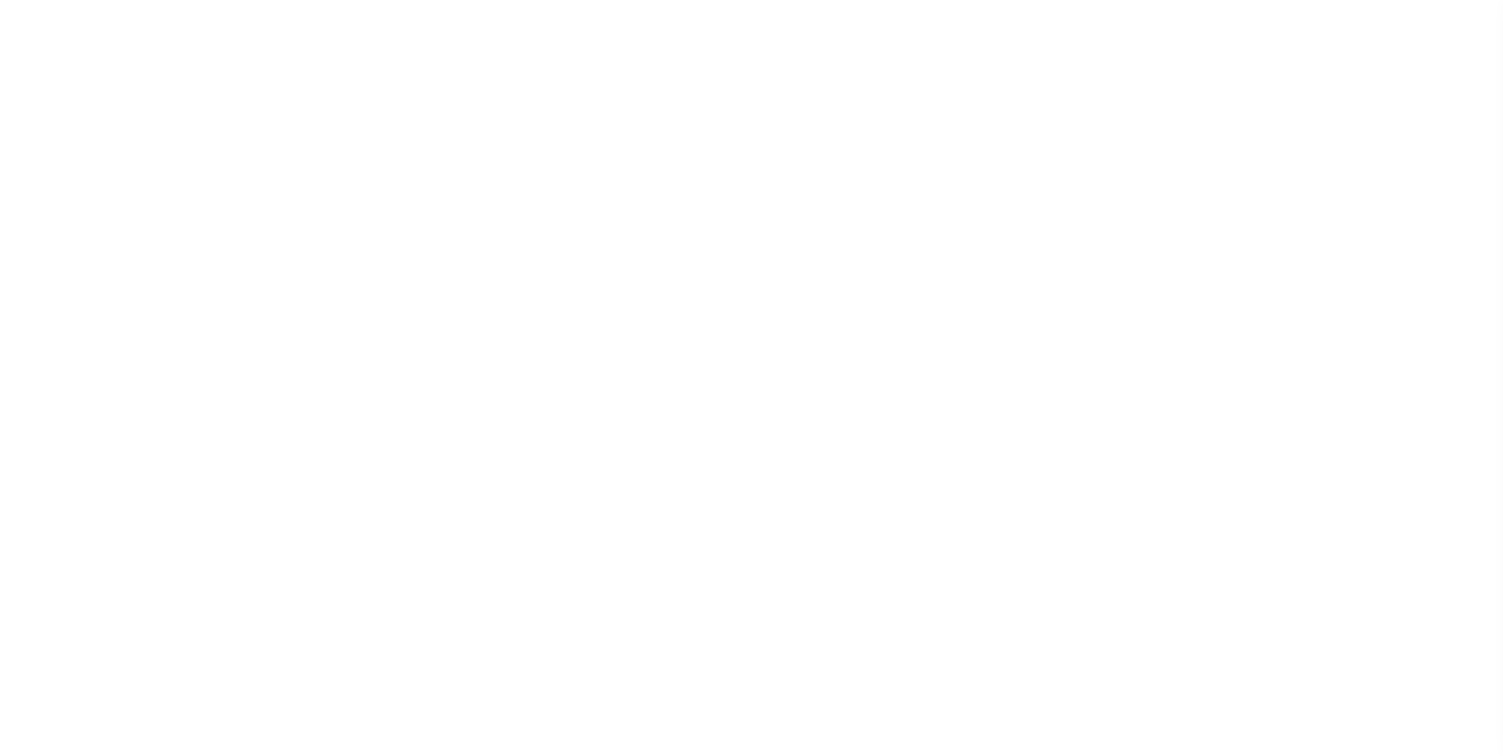
select select
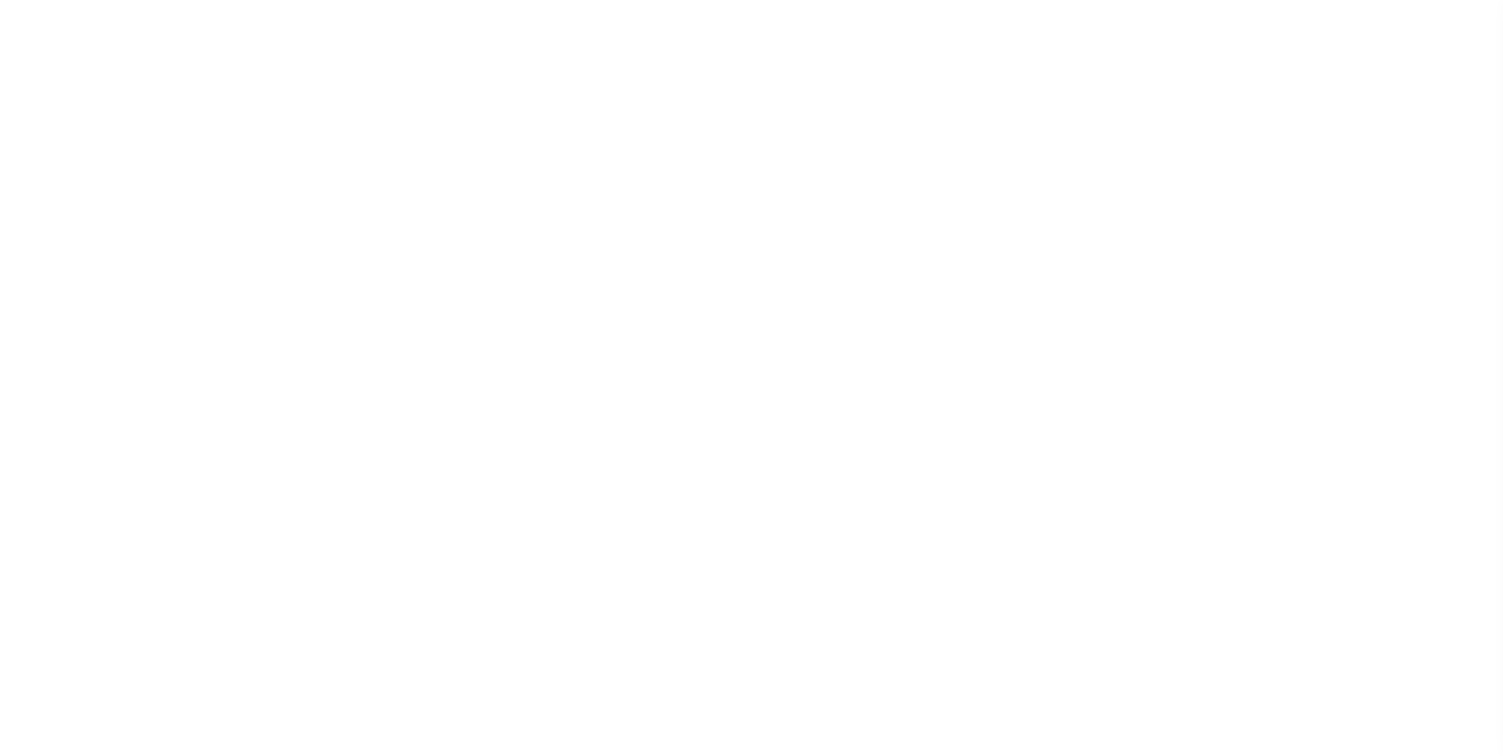
select select
